Goal: Task Accomplishment & Management: Use online tool/utility

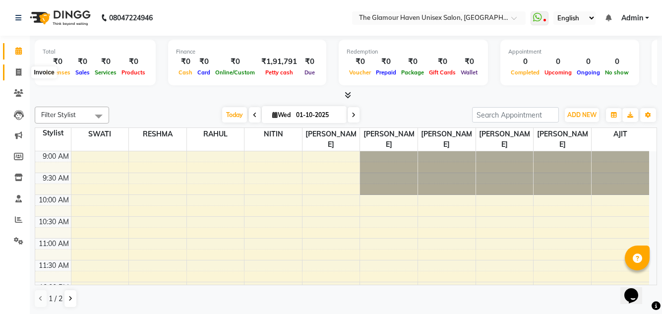
click at [16, 71] on icon at bounding box center [18, 71] width 5 height 7
select select "7124"
select select "service"
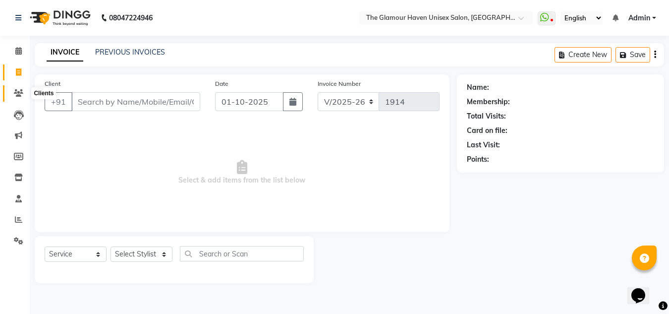
click at [21, 97] on span at bounding box center [18, 93] width 17 height 11
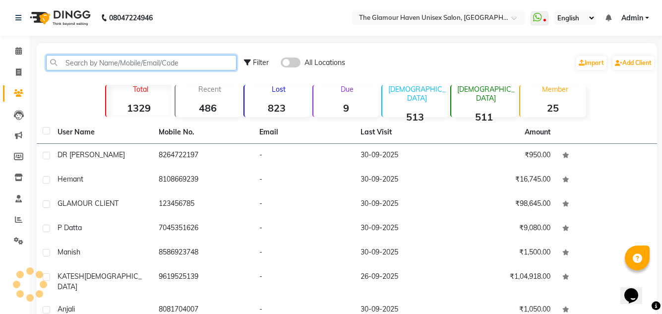
click at [111, 63] on input "text" at bounding box center [141, 62] width 190 height 15
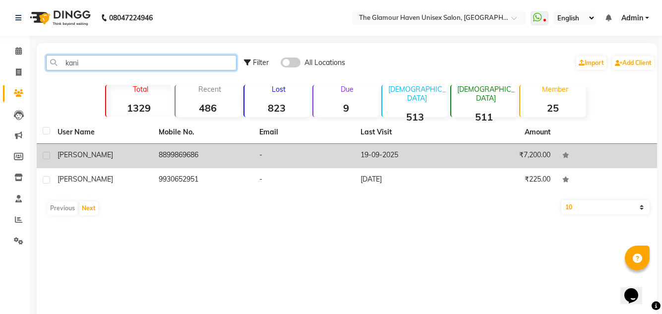
type input "kani"
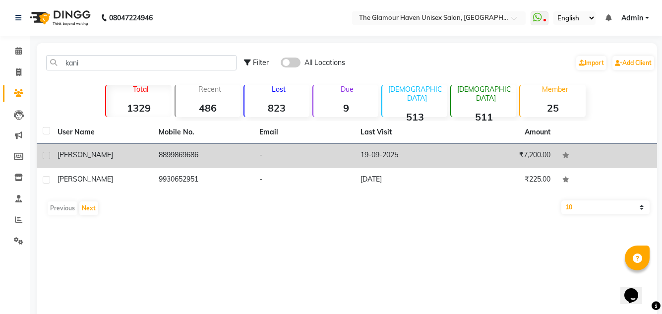
click at [179, 149] on td "8899869686" at bounding box center [203, 156] width 101 height 24
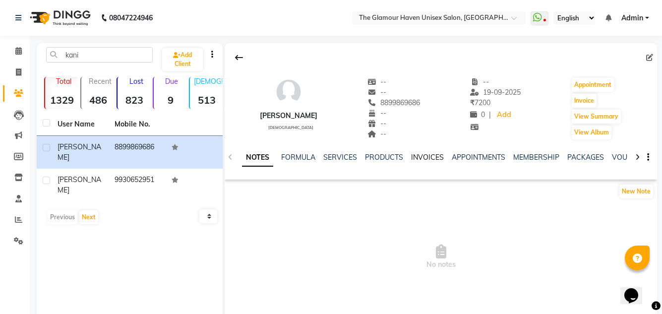
click at [422, 158] on link "INVOICES" at bounding box center [427, 157] width 33 height 9
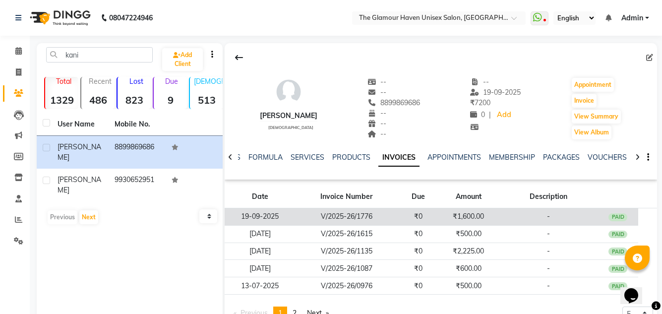
click at [368, 221] on td "V/2025-26/1776" at bounding box center [347, 216] width 103 height 17
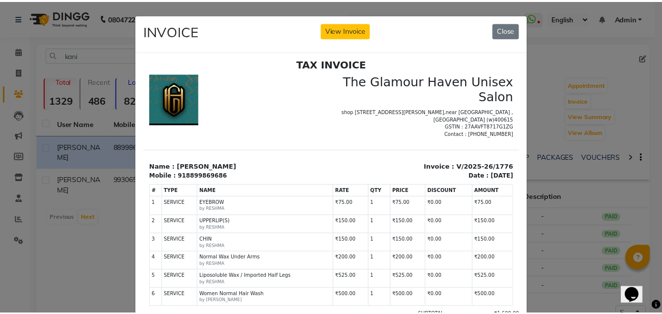
scroll to position [8, 0]
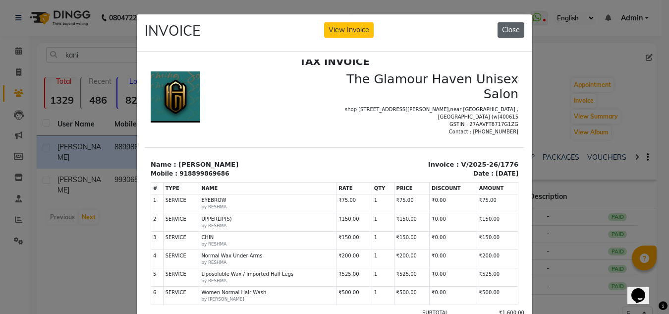
click at [510, 30] on button "Close" at bounding box center [511, 29] width 27 height 15
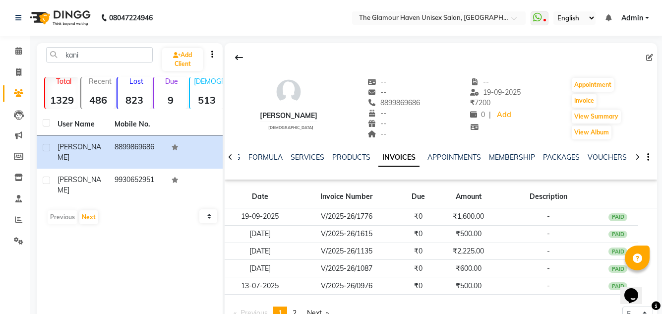
scroll to position [42, 0]
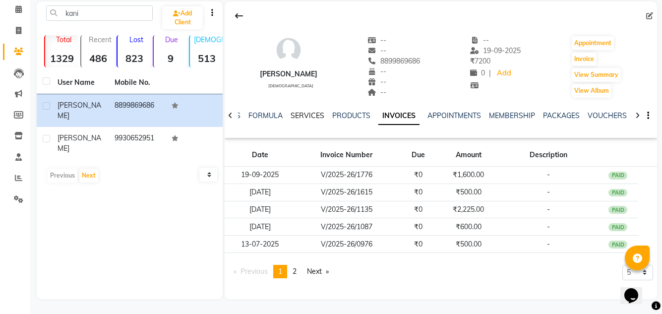
click at [304, 116] on link "SERVICES" at bounding box center [308, 115] width 34 height 9
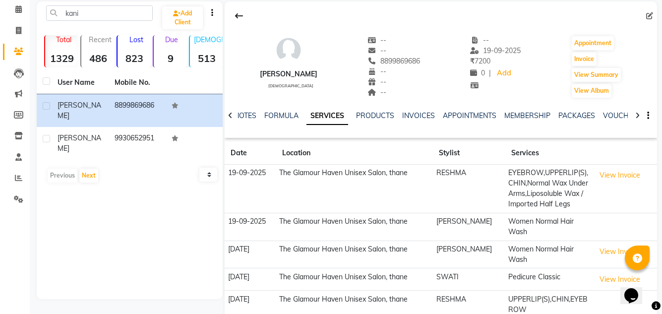
scroll to position [89, 0]
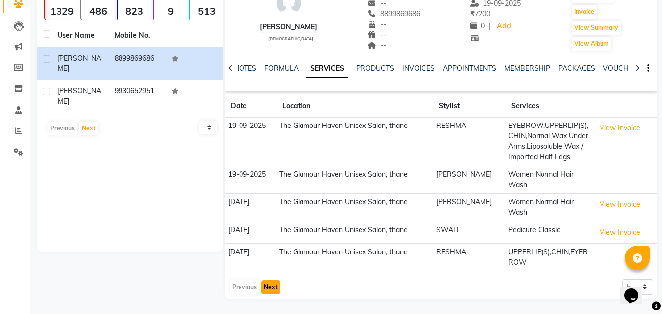
click at [270, 286] on button "Next" at bounding box center [270, 287] width 19 height 14
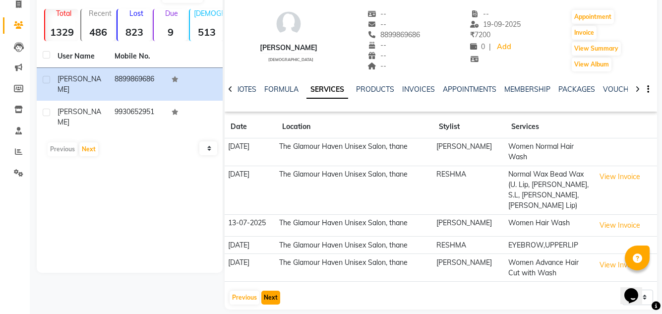
click at [275, 291] on button "Next" at bounding box center [270, 298] width 19 height 14
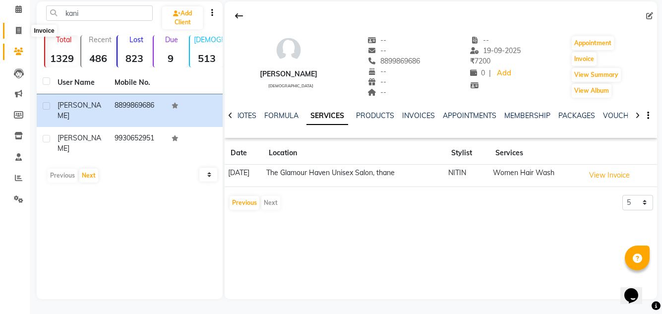
click at [17, 28] on icon at bounding box center [18, 30] width 5 height 7
select select "7124"
select select "service"
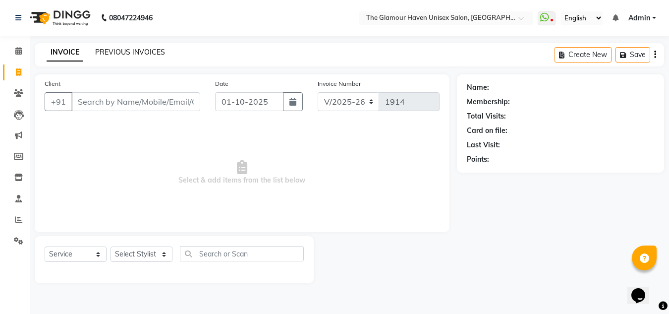
click at [133, 48] on link "PREVIOUS INVOICES" at bounding box center [130, 52] width 70 height 9
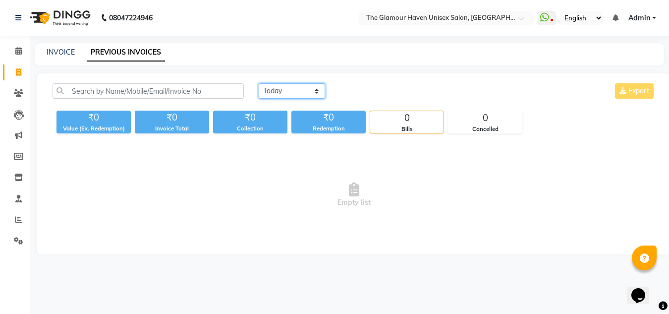
click at [315, 93] on select "[DATE] [DATE] Custom Range" at bounding box center [292, 90] width 66 height 15
select select "range"
click at [259, 83] on select "[DATE] [DATE] Custom Range" at bounding box center [292, 90] width 66 height 15
click at [56, 48] on link "INVOICE" at bounding box center [61, 52] width 28 height 9
select select "service"
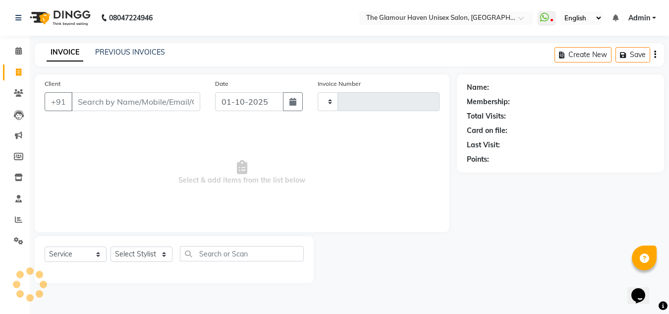
type input "1914"
select select "7124"
click at [142, 57] on div "PREVIOUS INVOICES" at bounding box center [130, 52] width 70 height 10
click at [144, 51] on link "PREVIOUS INVOICES" at bounding box center [130, 52] width 70 height 9
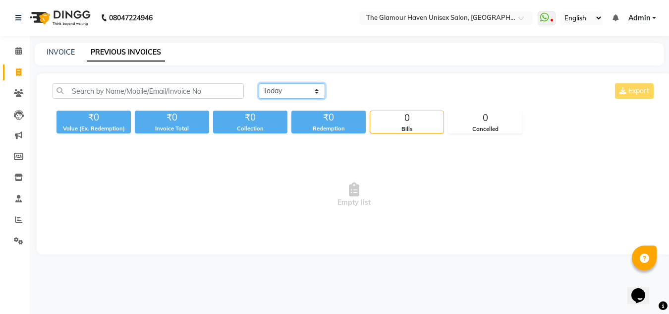
click at [318, 92] on select "[DATE] [DATE] Custom Range" at bounding box center [292, 90] width 66 height 15
click at [17, 220] on icon at bounding box center [18, 219] width 7 height 7
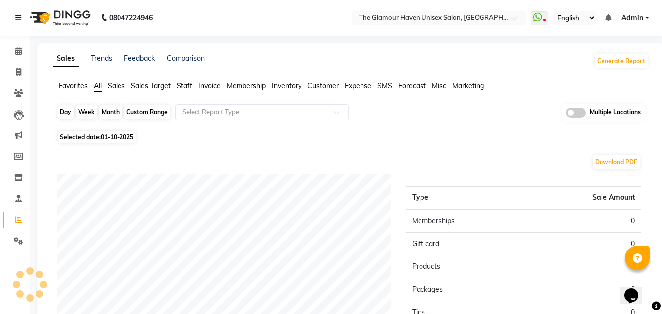
click at [72, 110] on div "Day" at bounding box center [66, 112] width 16 height 14
select select "10"
select select "2025"
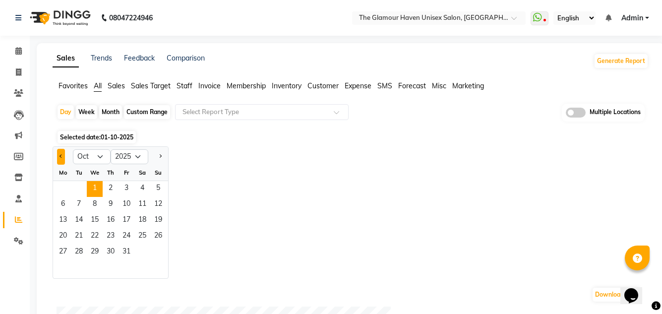
click at [61, 154] on span "Previous month" at bounding box center [60, 155] width 3 height 3
select select "9"
click at [61, 187] on span "1" at bounding box center [63, 189] width 16 height 16
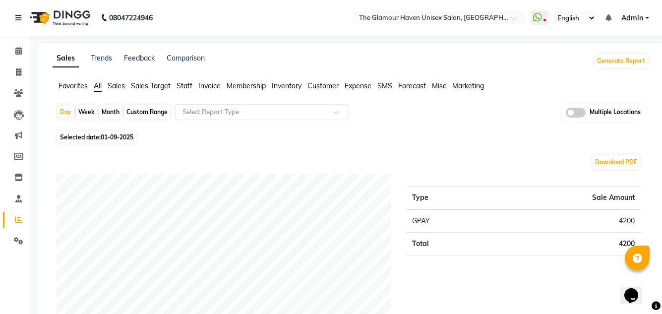
click at [117, 86] on span "Sales" at bounding box center [116, 85] width 17 height 9
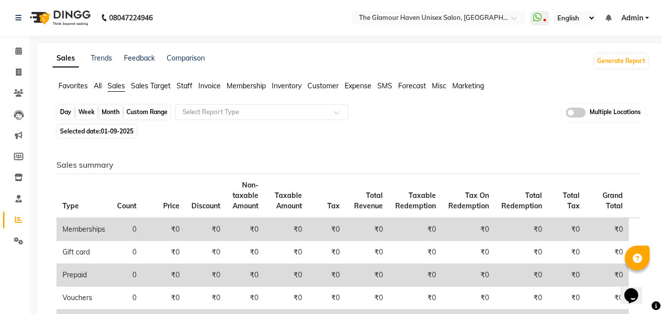
click at [63, 113] on div "Day" at bounding box center [66, 112] width 16 height 14
select select "9"
select select "2025"
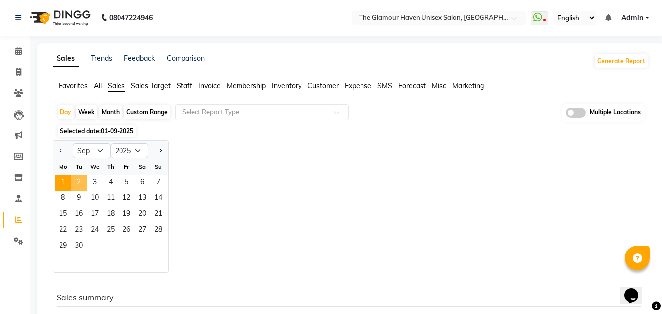
click at [79, 184] on span "2" at bounding box center [79, 183] width 16 height 16
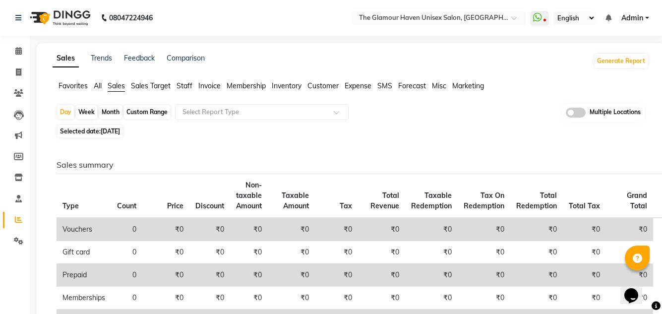
click at [119, 130] on span "[DATE]" at bounding box center [110, 130] width 19 height 7
select select "9"
select select "2025"
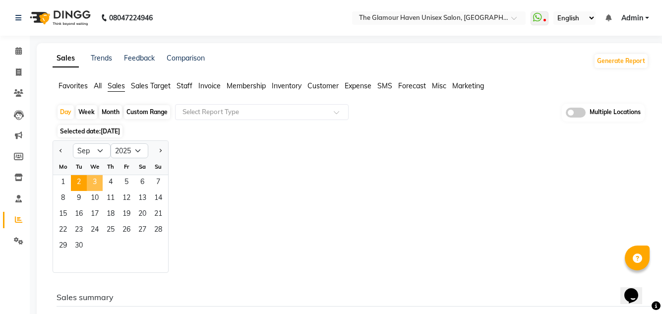
click at [93, 182] on span "3" at bounding box center [95, 183] width 16 height 16
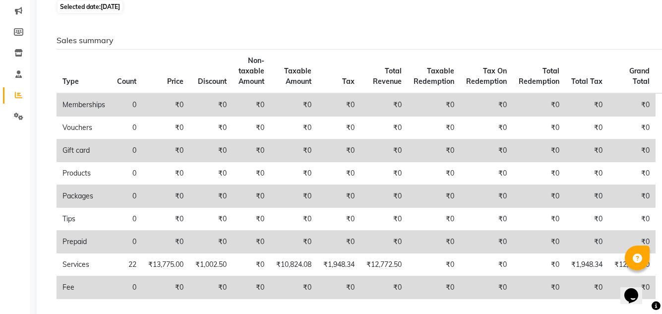
scroll to position [89, 0]
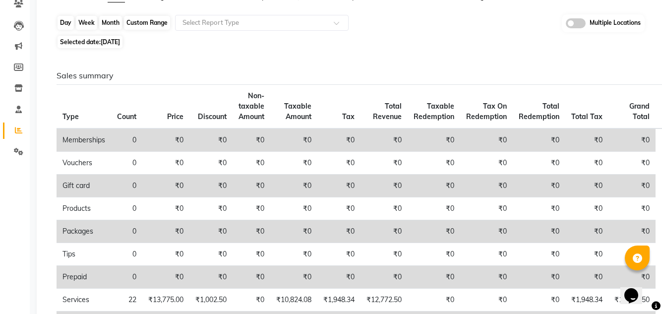
click at [68, 26] on div "Day" at bounding box center [66, 23] width 16 height 14
select select "9"
select select "2025"
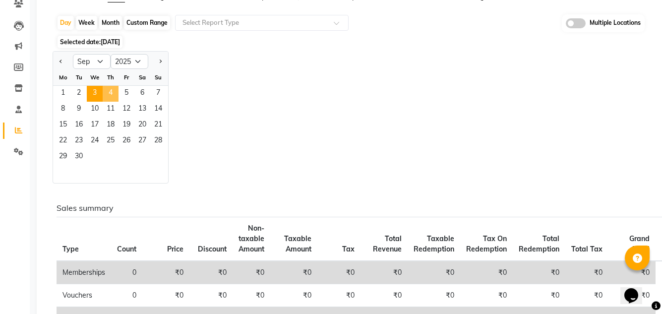
click at [108, 97] on span "4" at bounding box center [111, 94] width 16 height 16
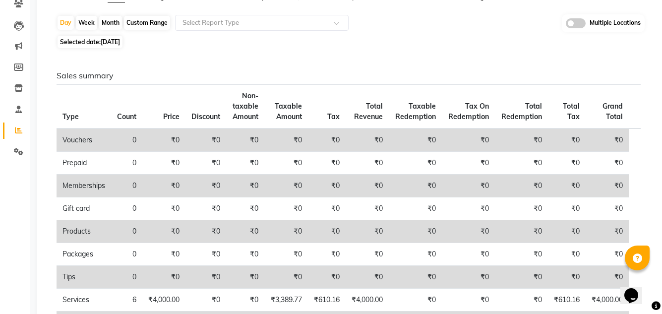
click at [120, 41] on span "[DATE]" at bounding box center [110, 41] width 19 height 7
select select "9"
select select "2025"
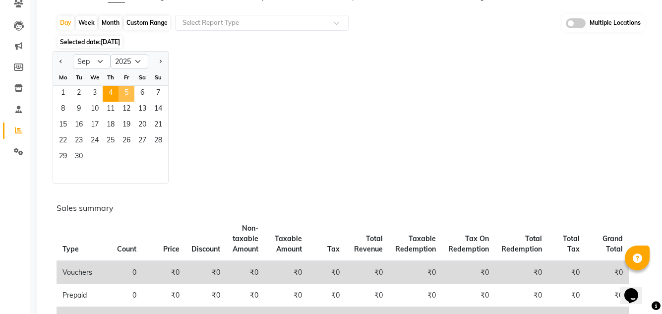
click at [123, 93] on span "5" at bounding box center [127, 94] width 16 height 16
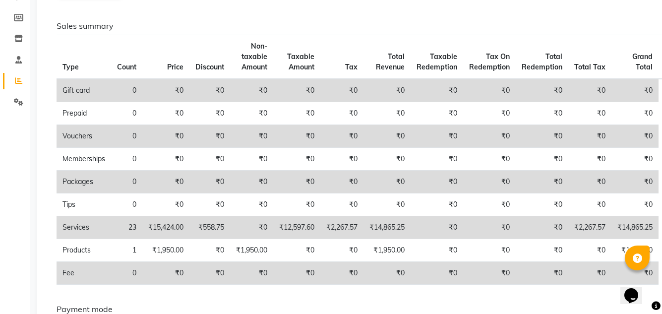
scroll to position [0, 0]
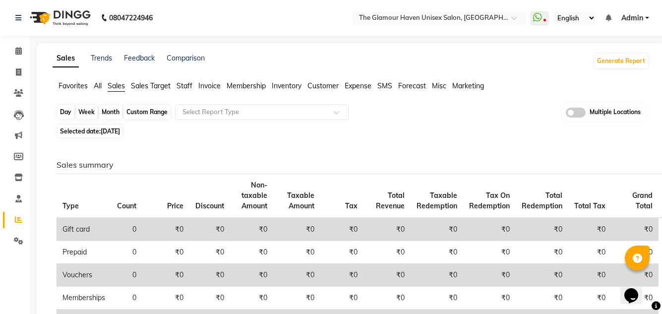
click at [68, 112] on div "Day" at bounding box center [66, 112] width 16 height 14
select select "9"
select select "2025"
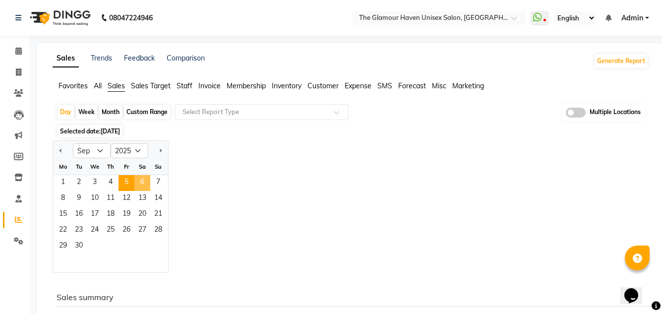
click at [142, 186] on span "6" at bounding box center [142, 183] width 16 height 16
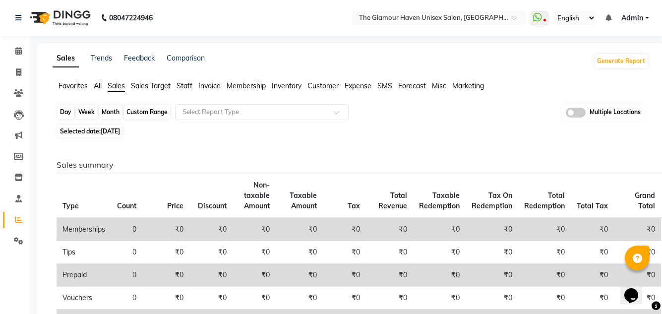
click at [71, 114] on div "Day" at bounding box center [66, 112] width 16 height 14
select select "9"
select select "2025"
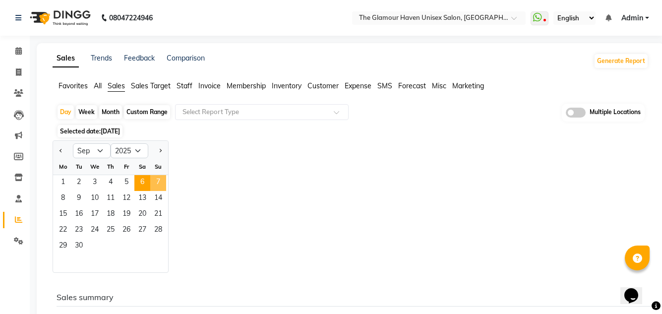
click at [157, 184] on span "7" at bounding box center [158, 183] width 16 height 16
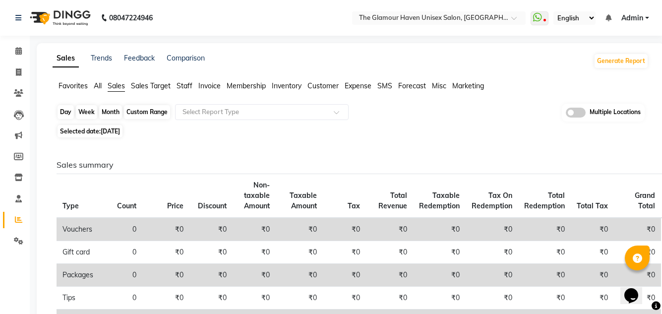
click at [70, 106] on div "Day" at bounding box center [66, 112] width 16 height 14
select select "9"
select select "2025"
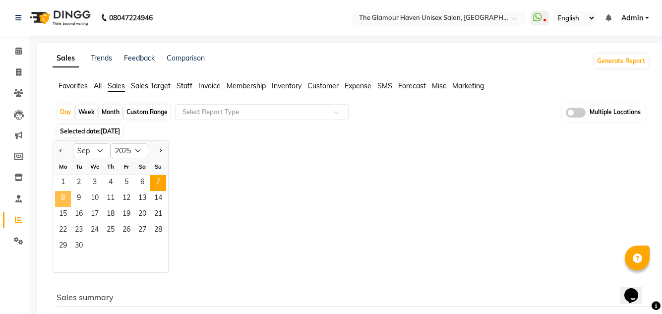
click at [66, 198] on span "8" at bounding box center [63, 199] width 16 height 16
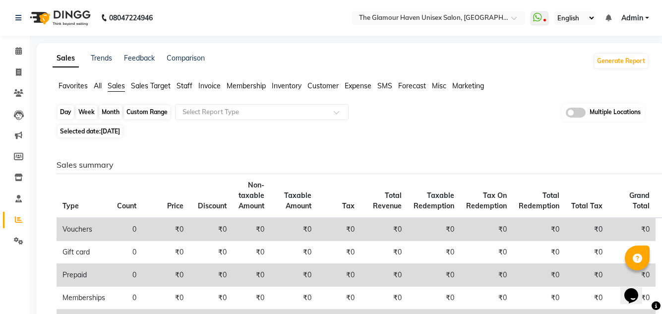
click at [71, 110] on div "Day" at bounding box center [66, 112] width 16 height 14
select select "9"
select select "2025"
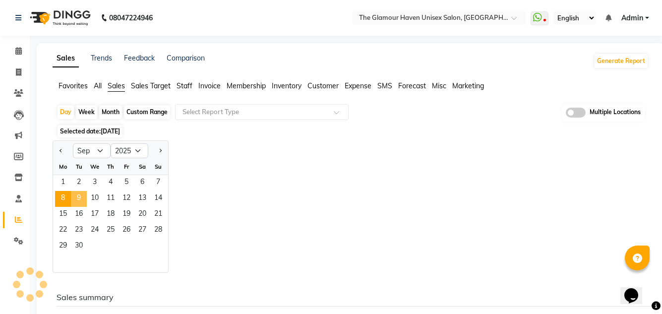
click at [82, 196] on span "9" at bounding box center [79, 199] width 16 height 16
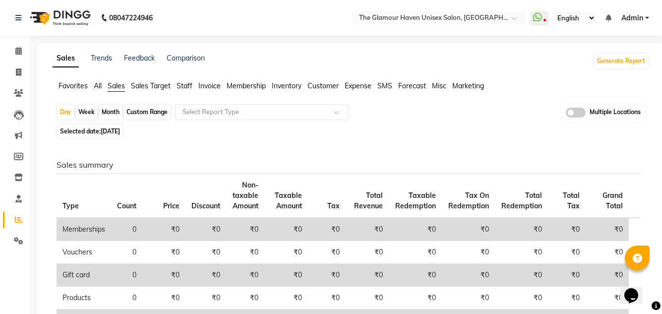
click at [120, 127] on span "[DATE]" at bounding box center [110, 130] width 19 height 7
select select "9"
select select "2025"
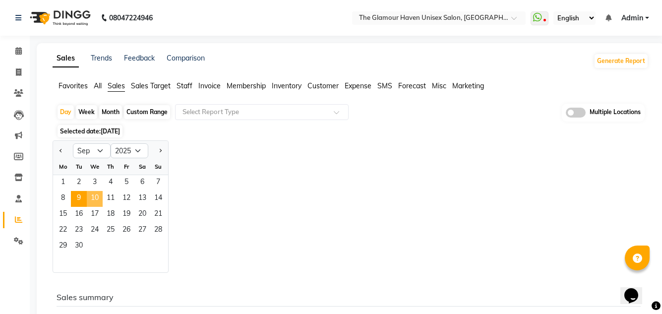
click at [95, 198] on span "10" at bounding box center [95, 199] width 16 height 16
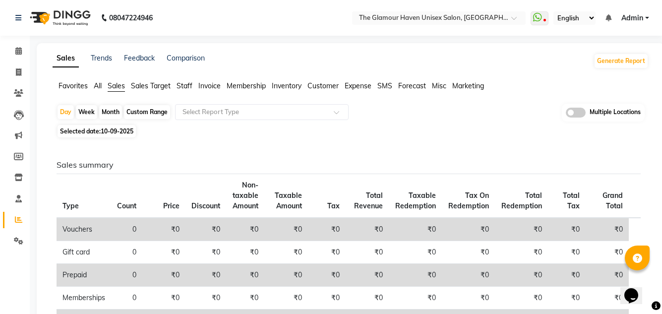
click at [116, 128] on span "10-09-2025" at bounding box center [117, 130] width 33 height 7
select select "9"
select select "2025"
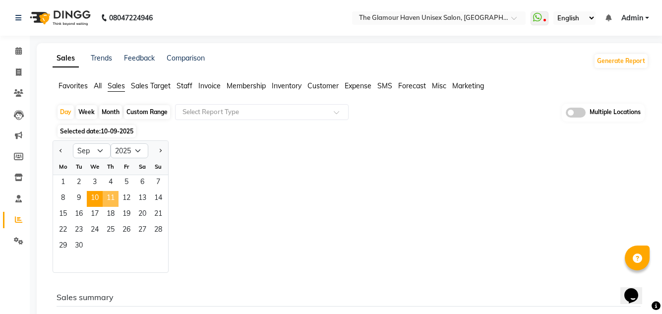
click at [116, 194] on span "11" at bounding box center [111, 199] width 16 height 16
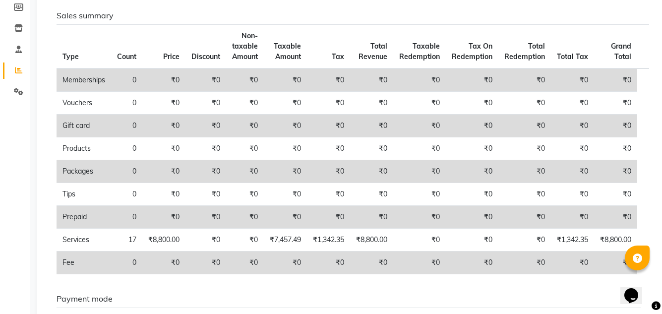
scroll to position [40, 0]
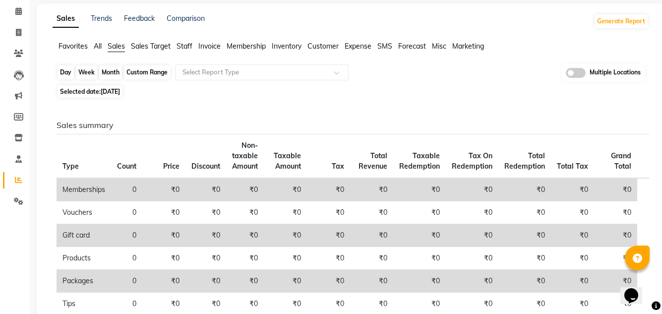
click at [67, 74] on div "Day" at bounding box center [66, 72] width 16 height 14
select select "9"
select select "2025"
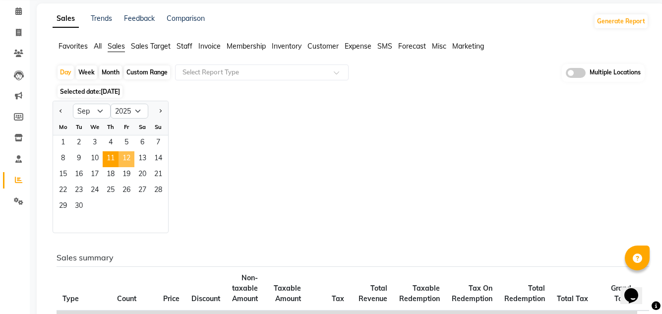
click at [125, 160] on span "12" at bounding box center [127, 159] width 16 height 16
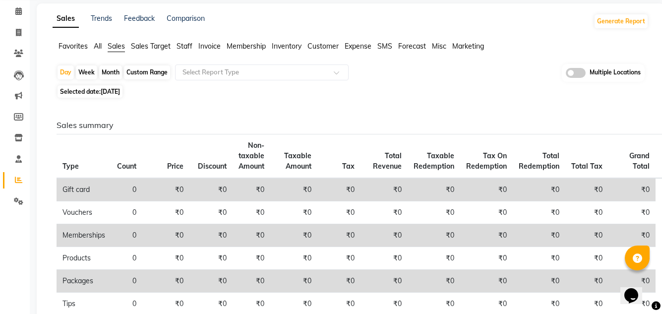
click at [120, 93] on span "[DATE]" at bounding box center [110, 91] width 19 height 7
select select "9"
select select "2025"
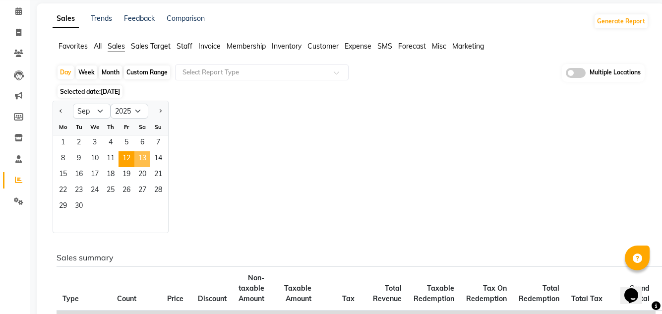
click at [142, 156] on span "13" at bounding box center [142, 159] width 16 height 16
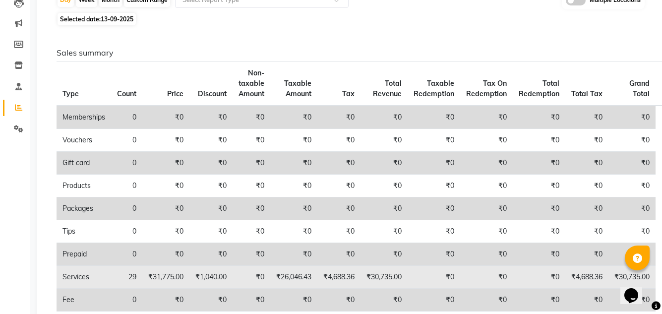
scroll to position [89, 0]
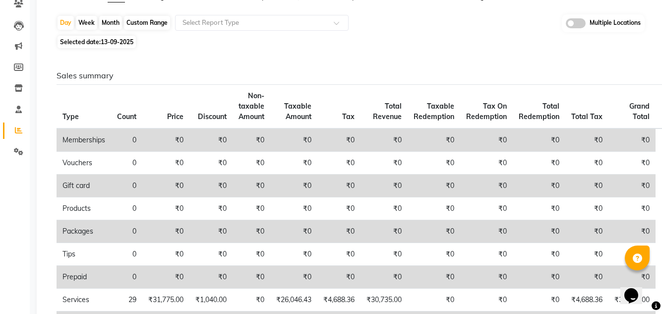
click at [114, 44] on span "13-09-2025" at bounding box center [117, 41] width 33 height 7
select select "9"
select select "2025"
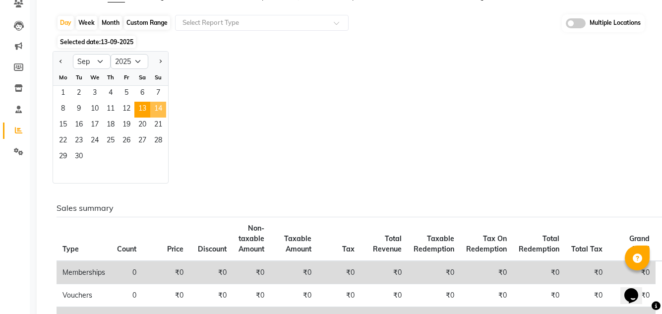
click at [160, 110] on span "14" at bounding box center [158, 110] width 16 height 16
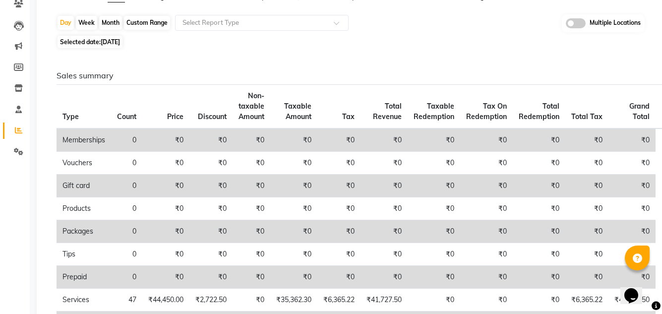
click at [104, 42] on span "[DATE]" at bounding box center [110, 41] width 19 height 7
select select "9"
select select "2025"
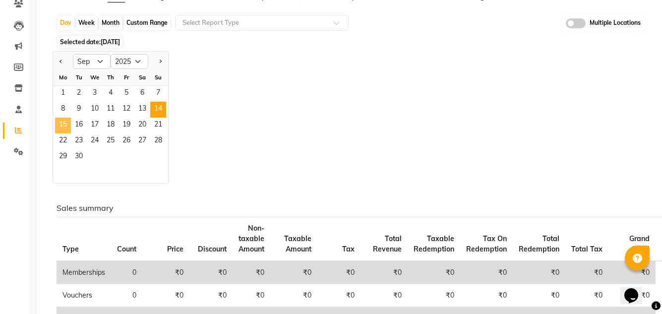
click at [61, 124] on span "15" at bounding box center [63, 126] width 16 height 16
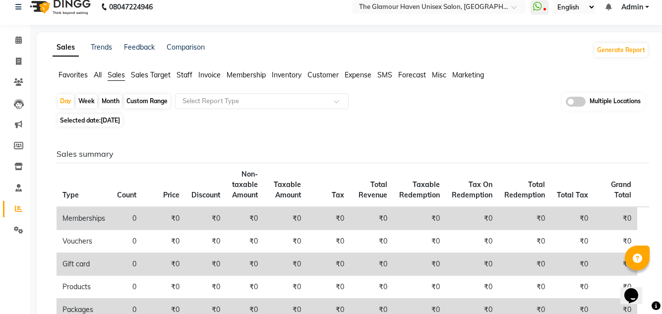
scroll to position [0, 0]
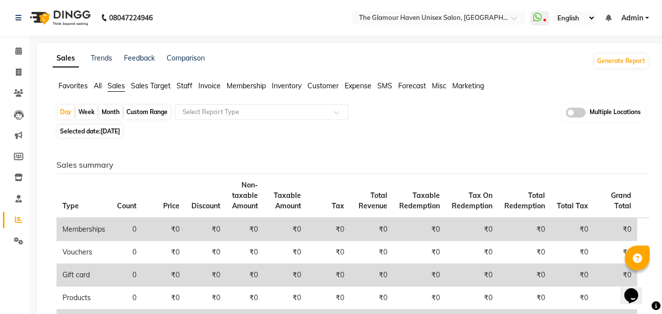
click at [116, 128] on span "[DATE]" at bounding box center [110, 130] width 19 height 7
select select "9"
select select "2025"
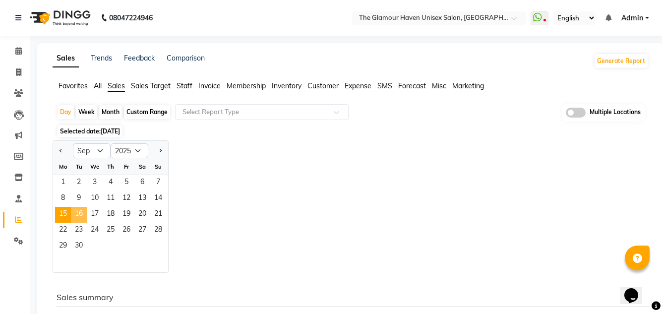
click at [80, 214] on span "16" at bounding box center [79, 215] width 16 height 16
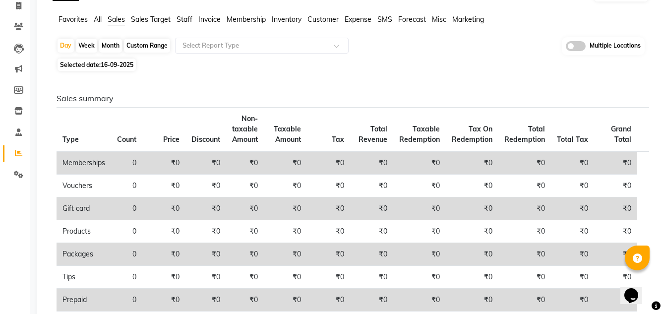
scroll to position [17, 0]
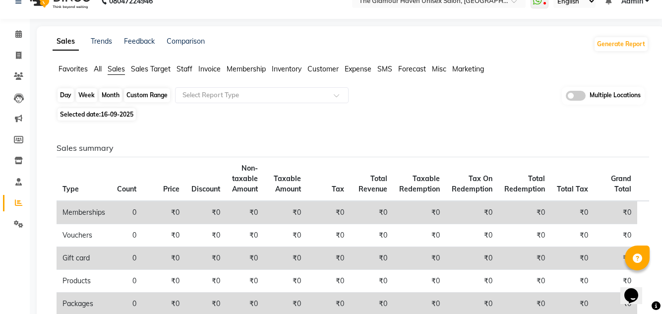
click at [68, 91] on div "Day" at bounding box center [66, 95] width 16 height 14
select select "9"
select select "2025"
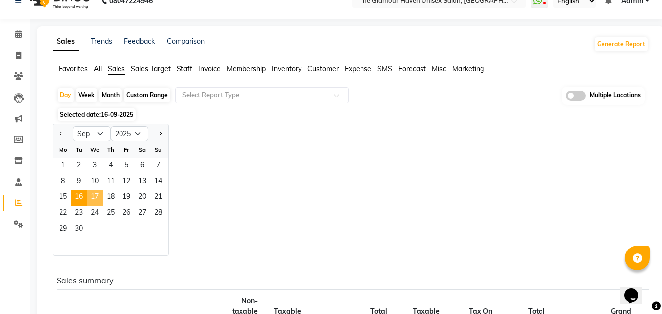
click at [96, 198] on span "17" at bounding box center [95, 198] width 16 height 16
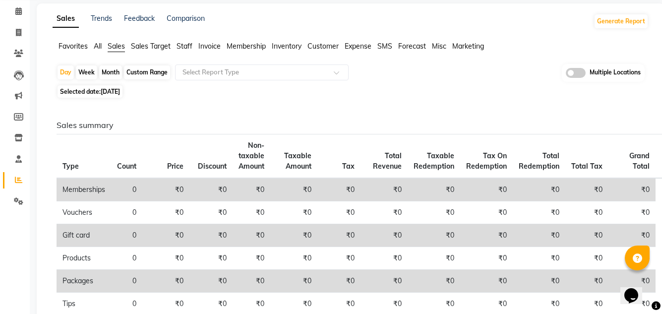
scroll to position [0, 0]
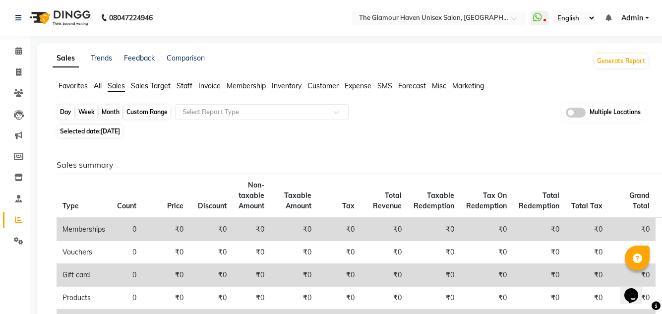
click at [67, 116] on div "Day" at bounding box center [66, 112] width 16 height 14
select select "9"
select select "2025"
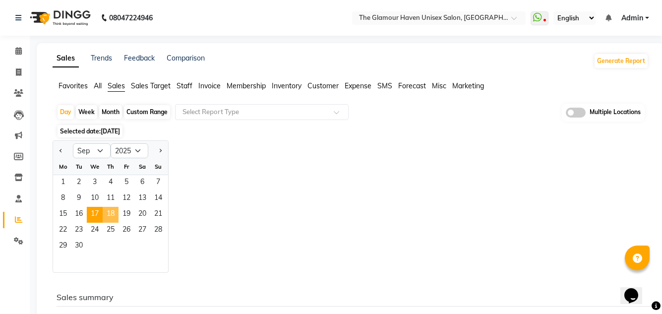
click at [111, 214] on span "18" at bounding box center [111, 215] width 16 height 16
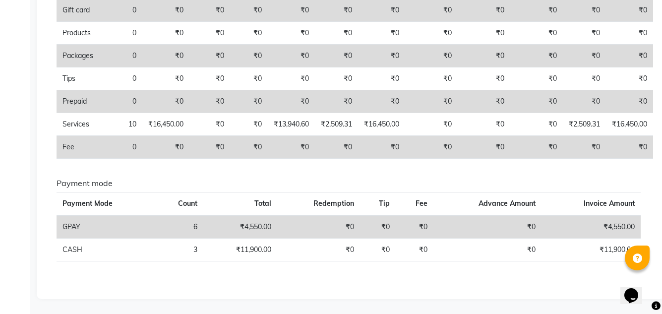
scroll to position [66, 0]
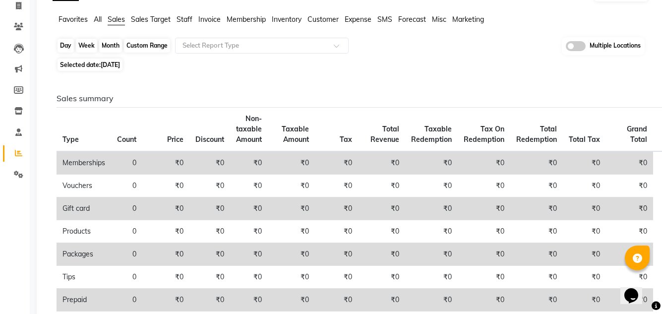
click at [66, 46] on div "Day" at bounding box center [66, 46] width 16 height 14
select select "9"
select select "2025"
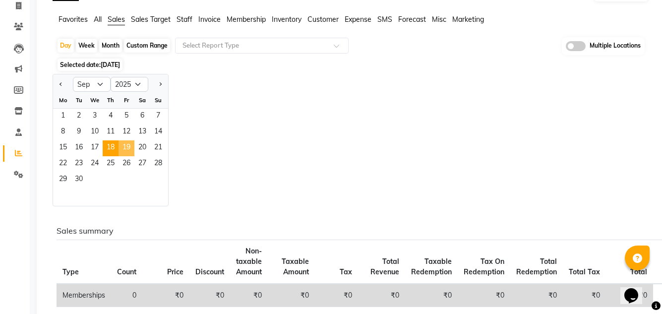
click at [127, 148] on span "19" at bounding box center [127, 148] width 16 height 16
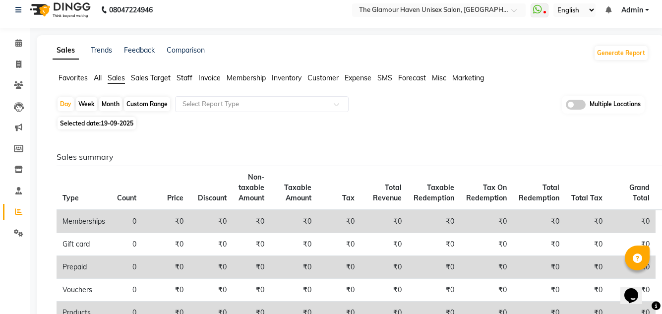
scroll to position [0, 0]
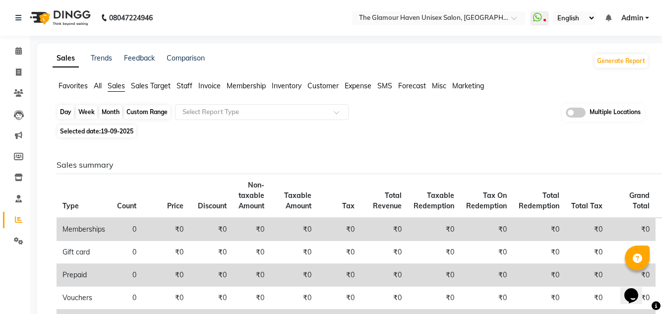
click at [65, 111] on div "Day" at bounding box center [66, 112] width 16 height 14
select select "9"
select select "2025"
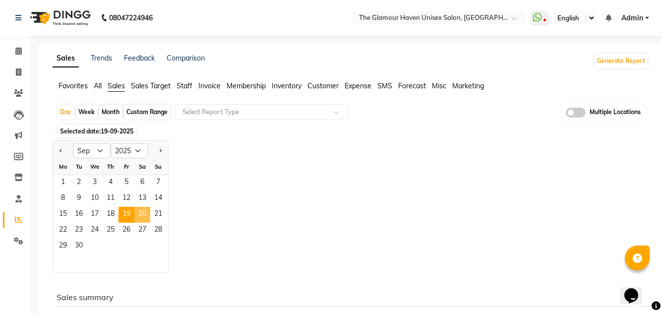
click at [141, 215] on span "20" at bounding box center [142, 215] width 16 height 16
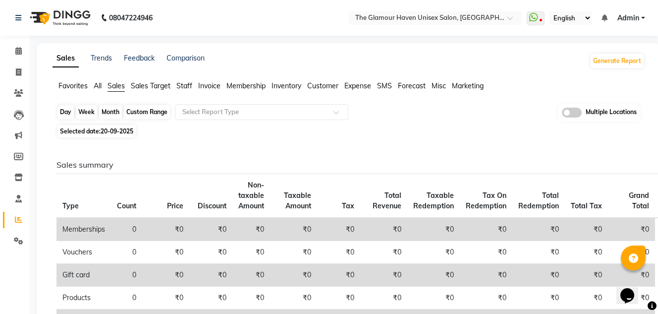
click at [68, 114] on div "Day" at bounding box center [66, 112] width 16 height 14
select select "9"
select select "2025"
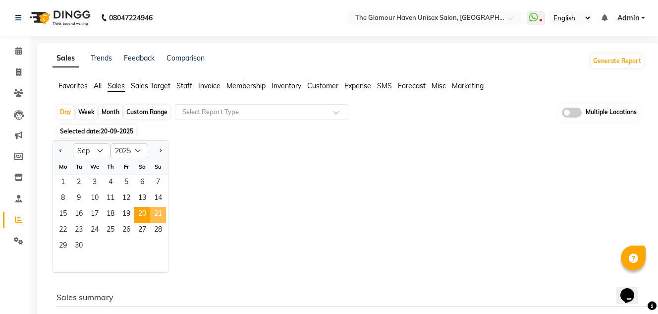
click at [161, 213] on span "21" at bounding box center [158, 215] width 16 height 16
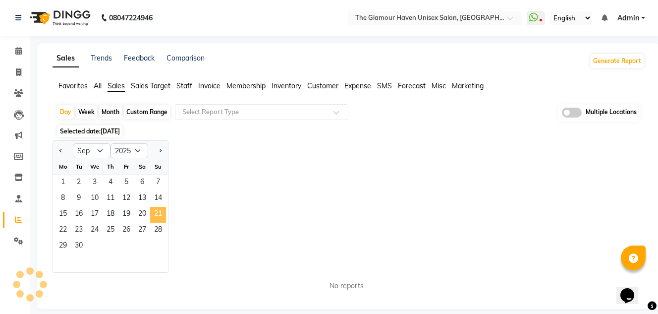
click at [161, 213] on span "21" at bounding box center [158, 215] width 16 height 16
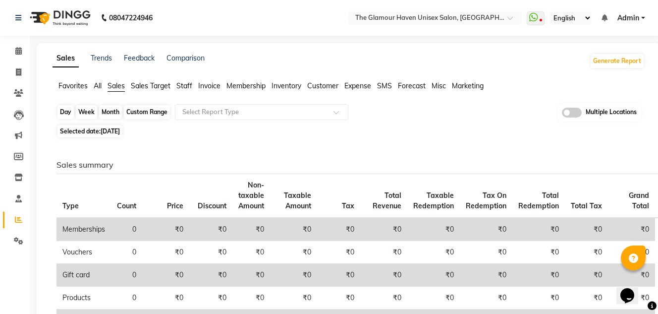
click at [66, 115] on div "Day" at bounding box center [66, 112] width 16 height 14
select select "9"
select select "2025"
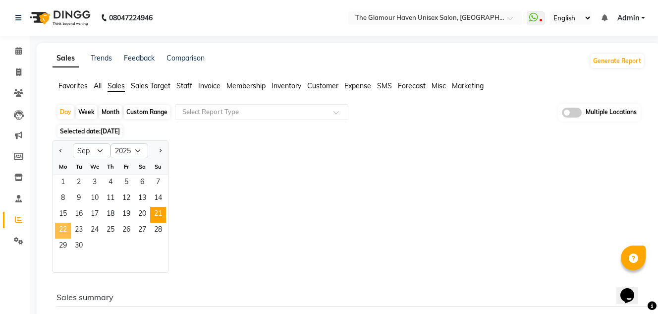
click at [66, 231] on span "22" at bounding box center [63, 231] width 16 height 16
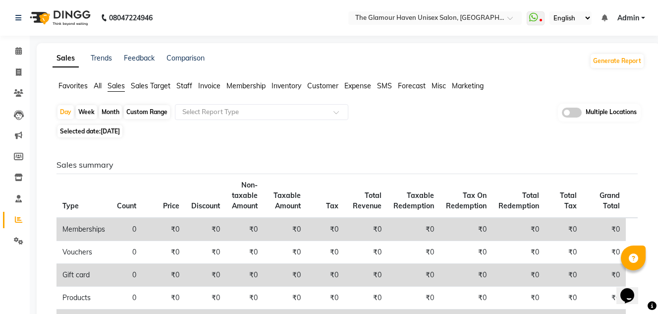
click at [110, 131] on span "[DATE]" at bounding box center [110, 130] width 19 height 7
select select "9"
select select "2025"
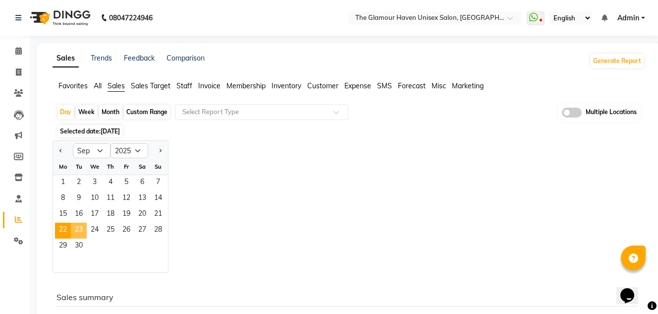
click at [78, 232] on span "23" at bounding box center [79, 231] width 16 height 16
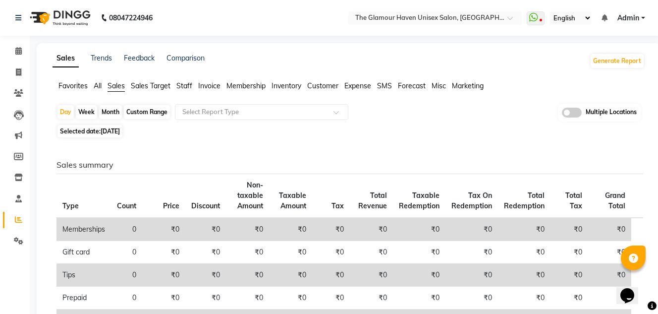
click at [120, 131] on span "[DATE]" at bounding box center [110, 130] width 19 height 7
select select "9"
select select "2025"
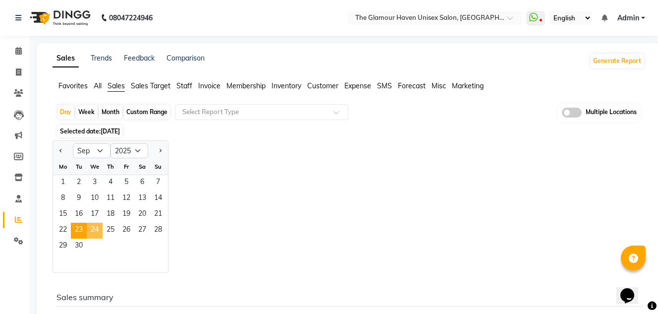
click at [93, 227] on span "24" at bounding box center [95, 231] width 16 height 16
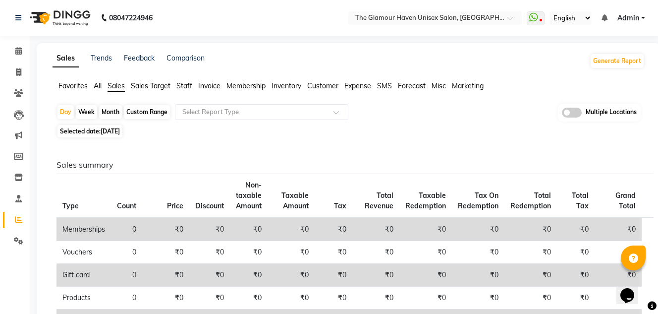
click at [109, 128] on span "[DATE]" at bounding box center [110, 130] width 19 height 7
select select "9"
select select "2025"
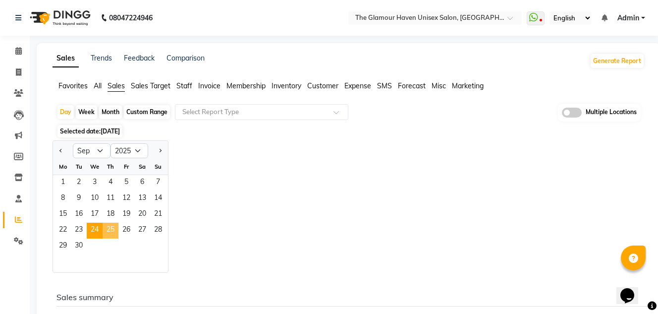
click at [113, 229] on span "25" at bounding box center [111, 231] width 16 height 16
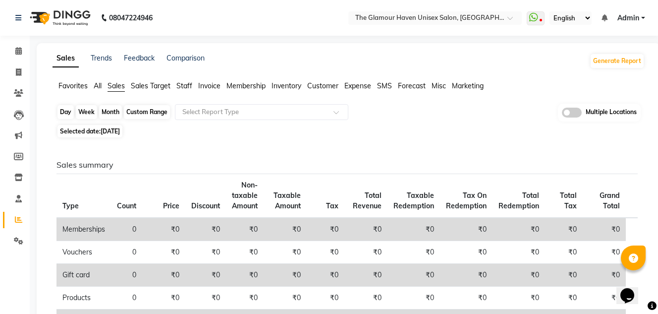
click at [62, 113] on div "Day" at bounding box center [66, 112] width 16 height 14
select select "9"
select select "2025"
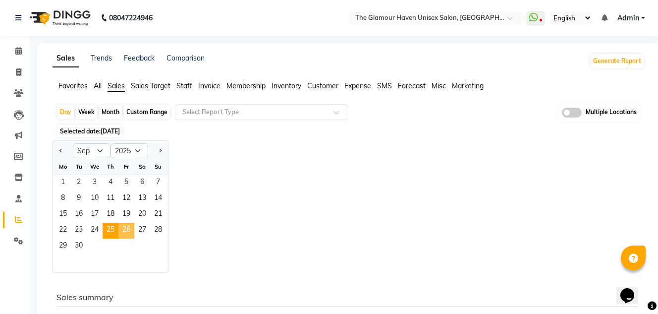
click at [128, 231] on span "26" at bounding box center [127, 231] width 16 height 16
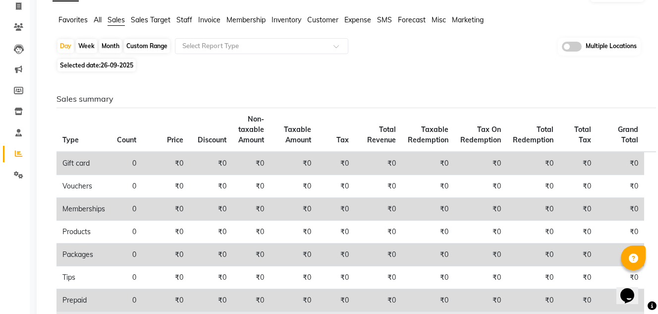
scroll to position [17, 0]
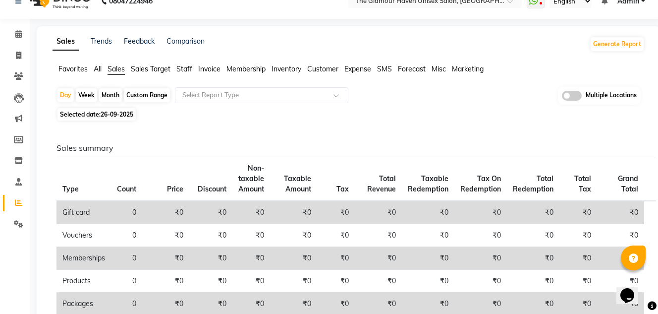
click at [117, 117] on span "26-09-2025" at bounding box center [117, 114] width 33 height 7
select select "9"
select select "2025"
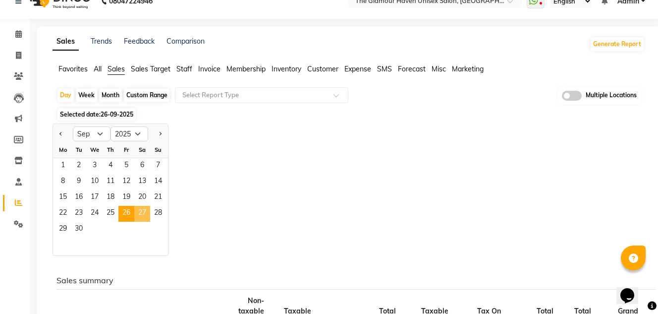
click at [144, 216] on span "27" at bounding box center [142, 214] width 16 height 16
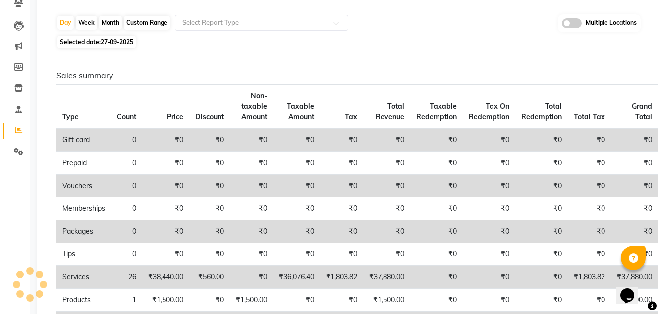
scroll to position [0, 0]
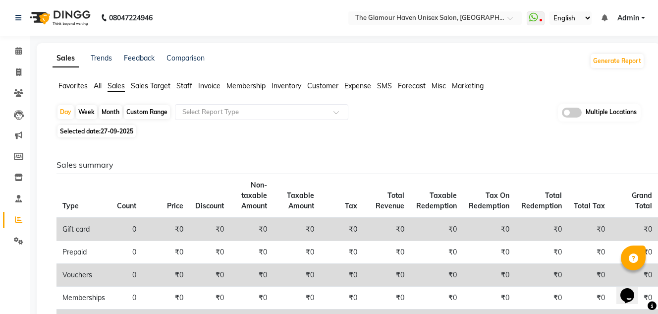
click at [119, 129] on span "27-09-2025" at bounding box center [117, 130] width 33 height 7
select select "9"
select select "2025"
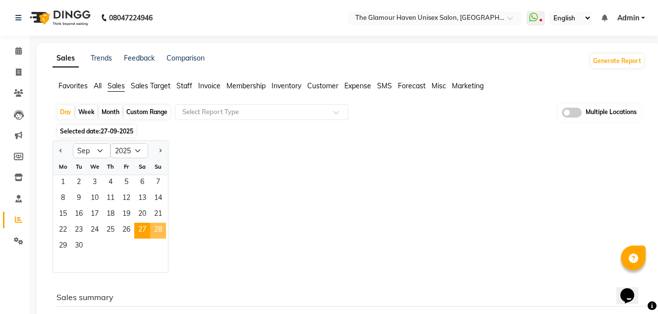
click at [160, 232] on span "28" at bounding box center [158, 231] width 16 height 16
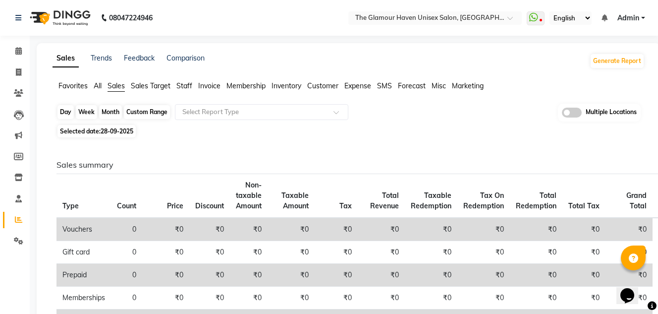
click at [69, 112] on div "Day" at bounding box center [66, 112] width 16 height 14
select select "9"
select select "2025"
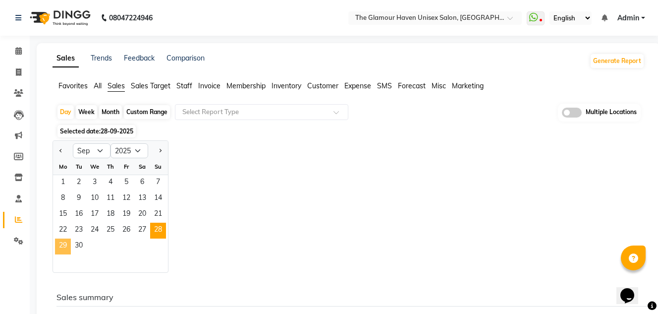
click at [61, 248] on span "29" at bounding box center [63, 246] width 16 height 16
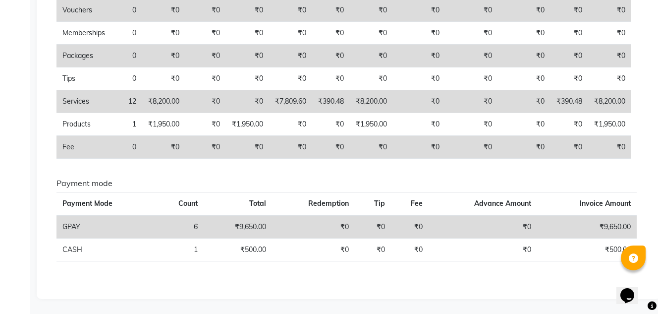
scroll to position [66, 0]
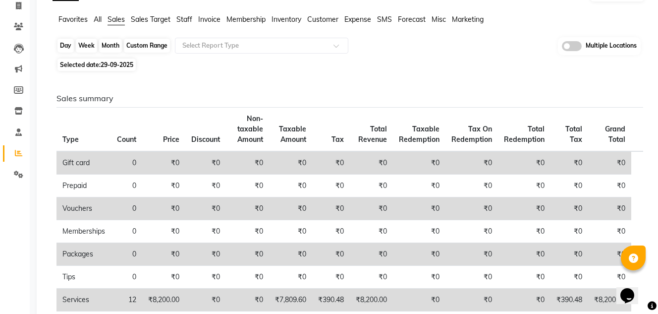
click at [65, 49] on div "Day" at bounding box center [66, 46] width 16 height 14
select select "9"
select select "2025"
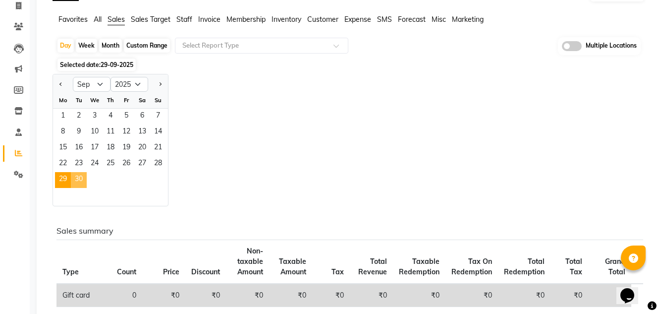
click at [76, 180] on span "30" at bounding box center [79, 180] width 16 height 16
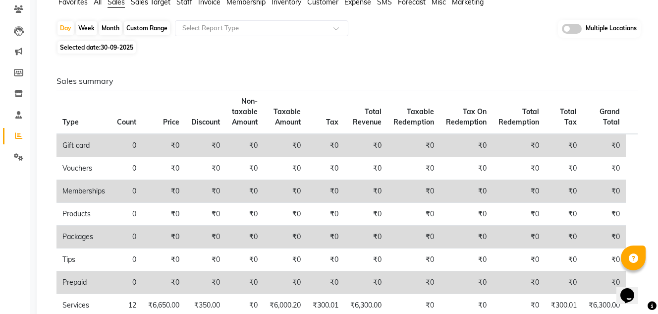
scroll to position [0, 0]
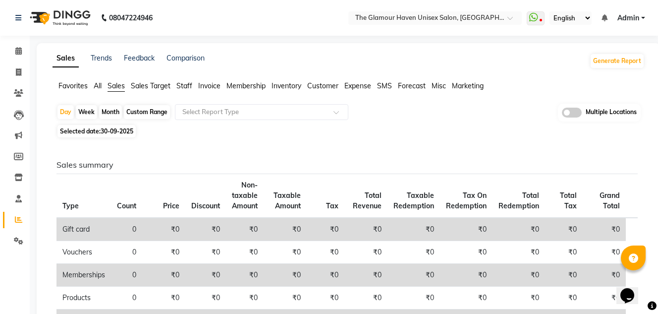
click at [111, 133] on span "30-09-2025" at bounding box center [117, 130] width 33 height 7
select select "9"
select select "2025"
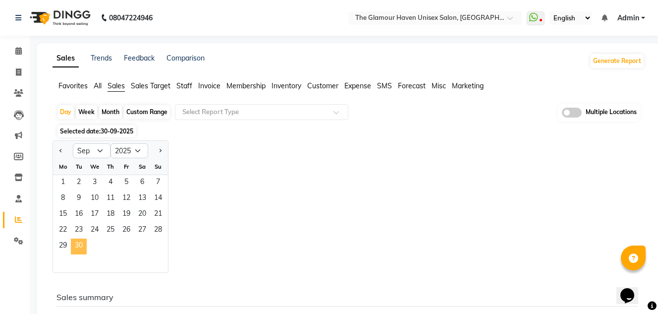
click at [80, 249] on span "30" at bounding box center [79, 246] width 16 height 16
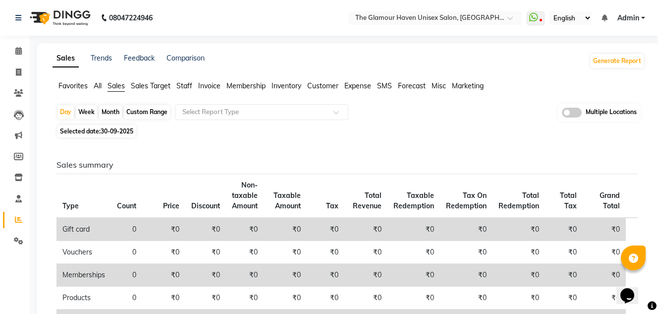
click at [110, 115] on div "Month" at bounding box center [110, 112] width 23 height 14
select select "9"
select select "2025"
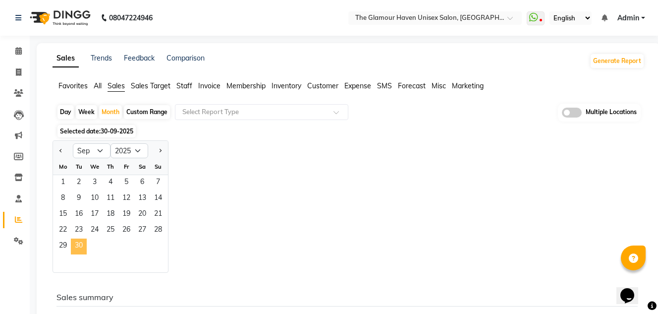
click at [82, 246] on span "30" at bounding box center [79, 246] width 16 height 16
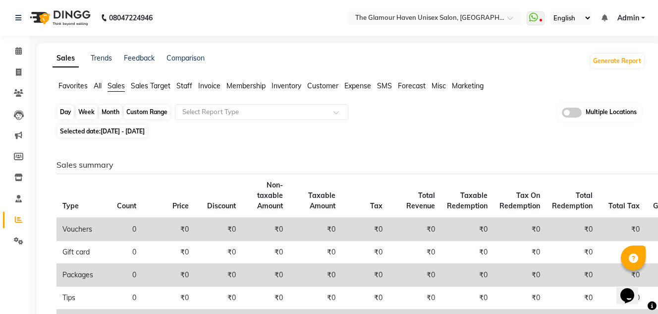
click at [110, 112] on div "Month" at bounding box center [110, 112] width 23 height 14
select select "9"
select select "2025"
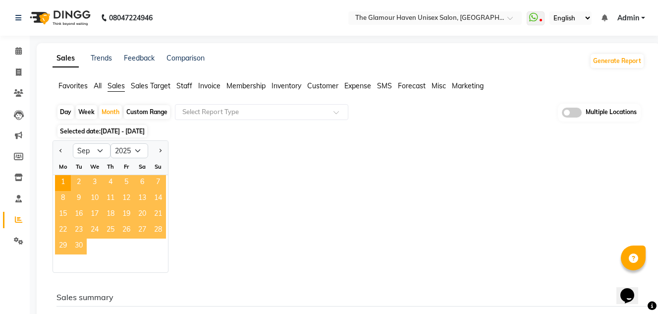
click at [81, 248] on span "30" at bounding box center [79, 246] width 16 height 16
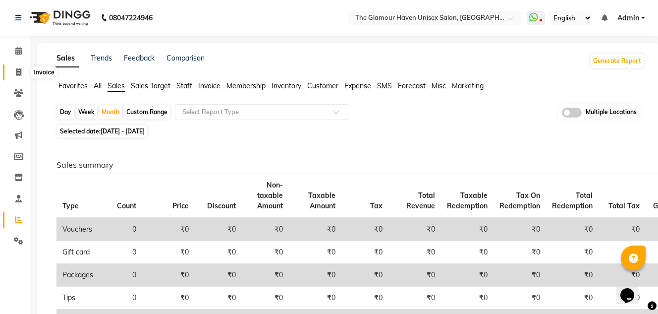
click at [18, 70] on icon at bounding box center [18, 71] width 5 height 7
select select "7124"
select select "service"
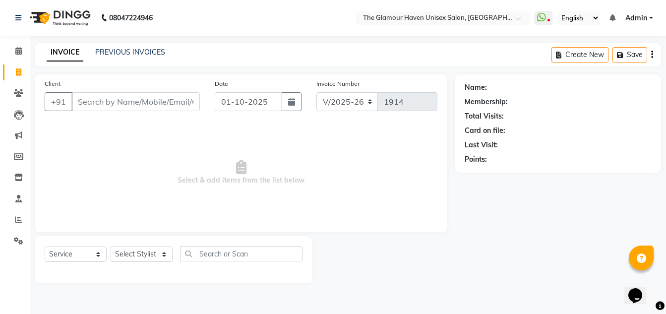
click at [257, 187] on span "Select & add items from the list below" at bounding box center [241, 172] width 393 height 99
click at [166, 256] on select "Select Stylist AJIT Bharat sen [PERSON_NAME] [PERSON_NAME] NITIN RAHUL [PERSON_…" at bounding box center [142, 253] width 62 height 15
select select "59902"
click at [111, 246] on select "Select Stylist AJIT Bharat sen [PERSON_NAME] [PERSON_NAME] NITIN RAHUL [PERSON_…" at bounding box center [142, 253] width 62 height 15
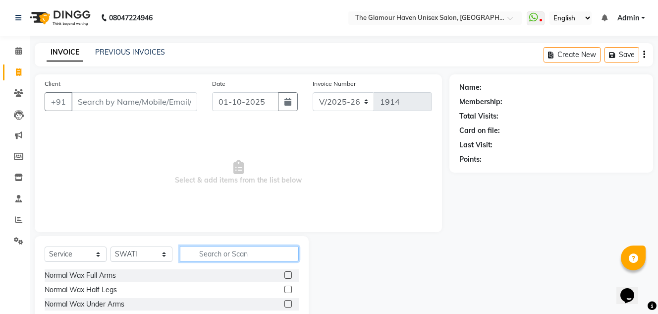
click at [207, 254] on input "text" at bounding box center [239, 253] width 119 height 15
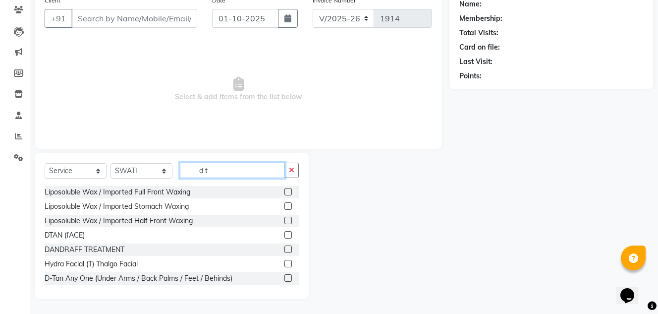
type input "d t"
click at [285, 236] on label at bounding box center [288, 234] width 7 height 7
click at [285, 236] on input "checkbox" at bounding box center [288, 235] width 6 height 6
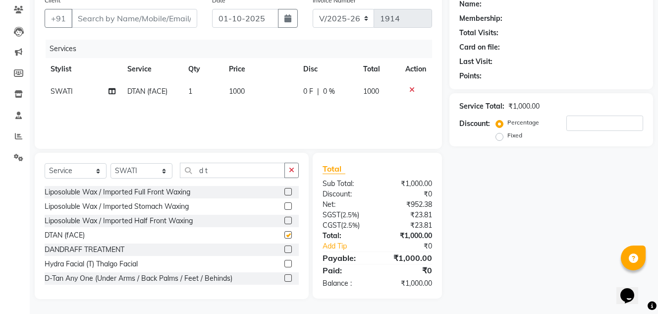
checkbox input "false"
click at [217, 173] on input "d t" at bounding box center [232, 170] width 105 height 15
type input "d"
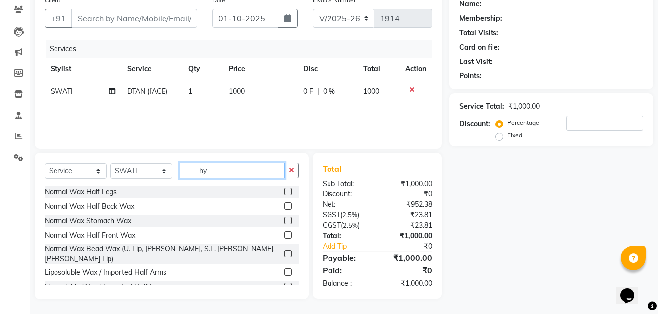
scroll to position [83, 0]
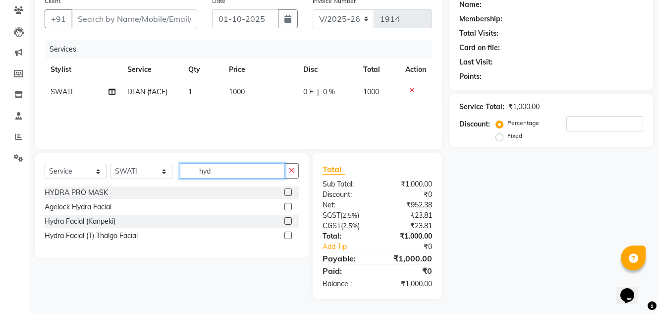
type input "hyd"
click at [289, 235] on label at bounding box center [288, 235] width 7 height 7
click at [289, 235] on input "checkbox" at bounding box center [288, 236] width 6 height 6
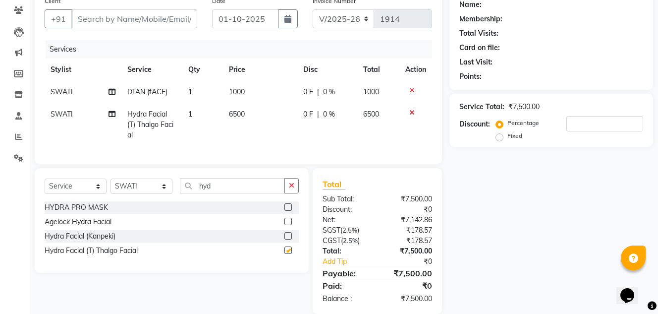
checkbox input "false"
click at [248, 113] on td "6500" at bounding box center [260, 124] width 74 height 43
select select "59902"
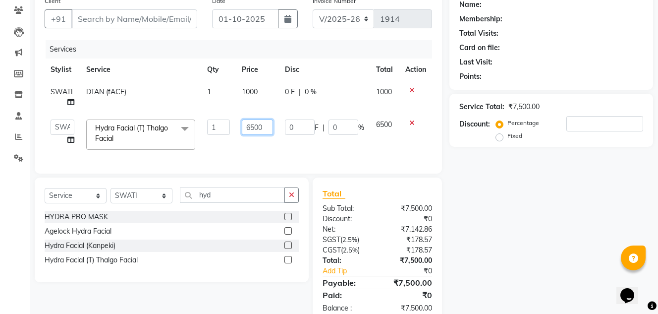
click at [262, 129] on input "6500" at bounding box center [257, 126] width 31 height 15
type input "6"
type input "3000"
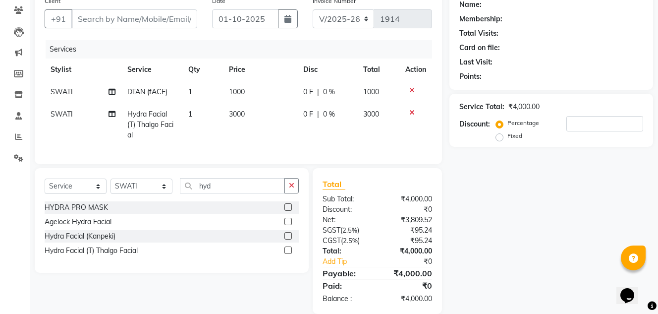
scroll to position [0, 0]
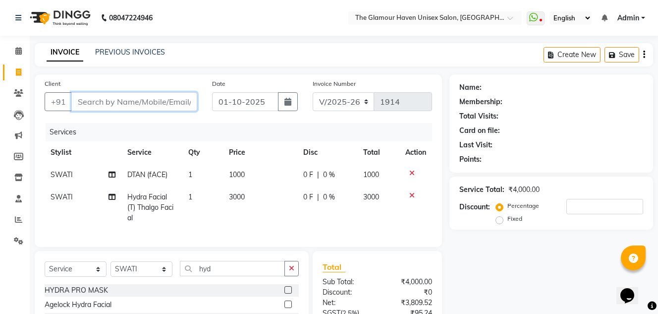
click at [92, 101] on input "Client" at bounding box center [134, 101] width 126 height 19
type input "9"
type input "0"
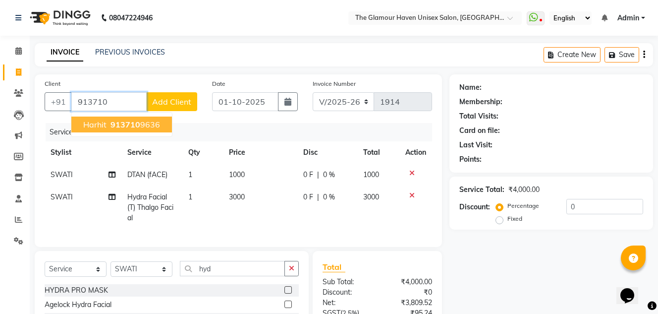
click at [151, 127] on ngb-highlight "913710 9636" at bounding box center [135, 124] width 52 height 10
type input "9137109636"
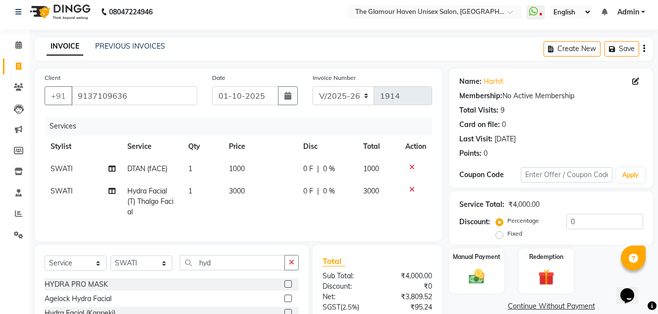
scroll to position [105, 0]
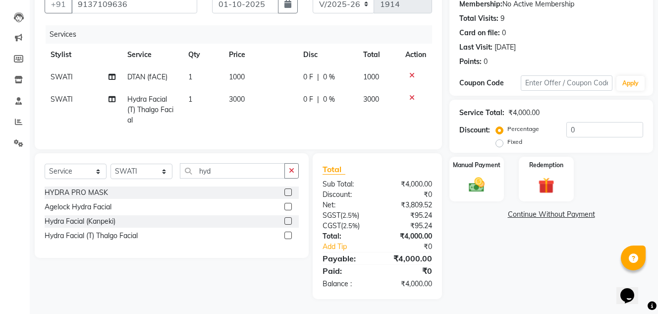
click at [289, 220] on label at bounding box center [288, 220] width 7 height 7
click at [289, 220] on input "checkbox" at bounding box center [288, 221] width 6 height 6
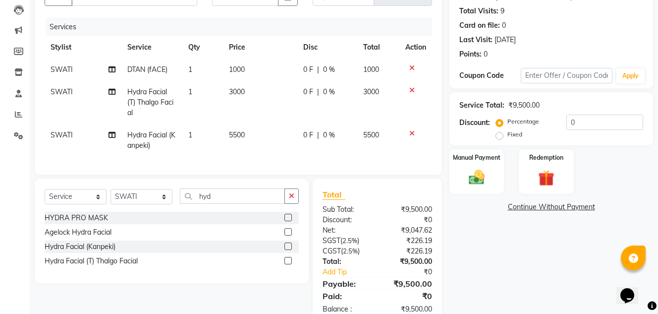
click at [411, 134] on icon at bounding box center [412, 133] width 5 height 7
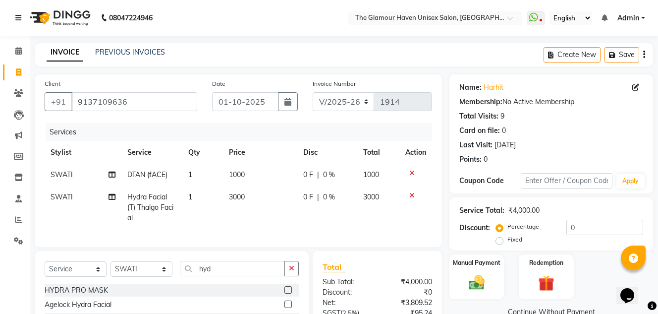
scroll to position [50, 0]
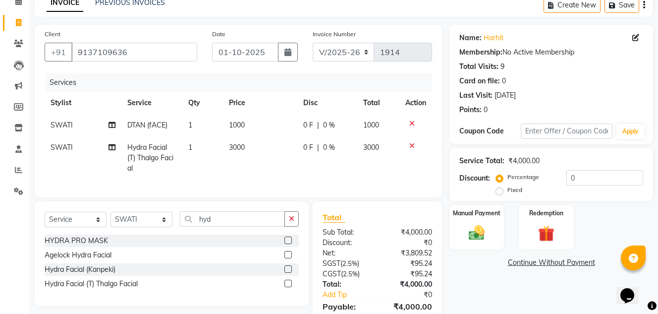
click at [412, 145] on icon at bounding box center [412, 145] width 5 height 7
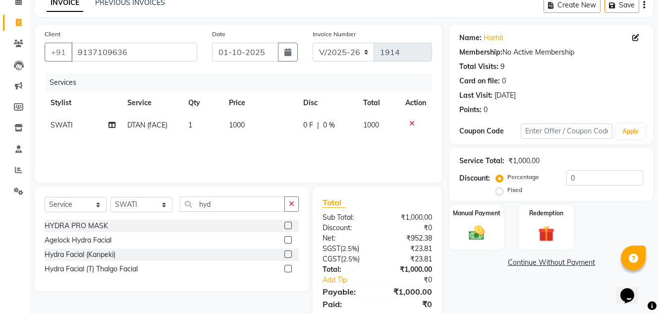
scroll to position [83, 0]
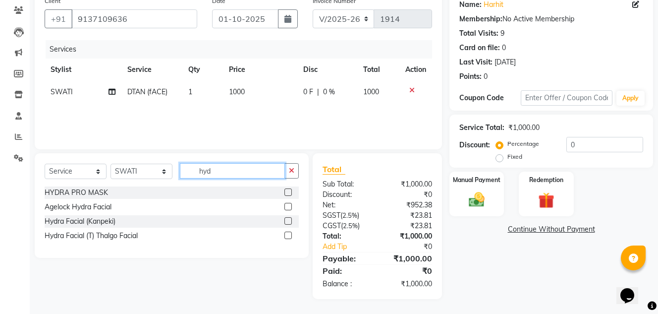
click at [227, 171] on input "hyd" at bounding box center [232, 170] width 105 height 15
click at [290, 222] on label at bounding box center [288, 220] width 7 height 7
click at [290, 222] on input "checkbox" at bounding box center [288, 221] width 6 height 6
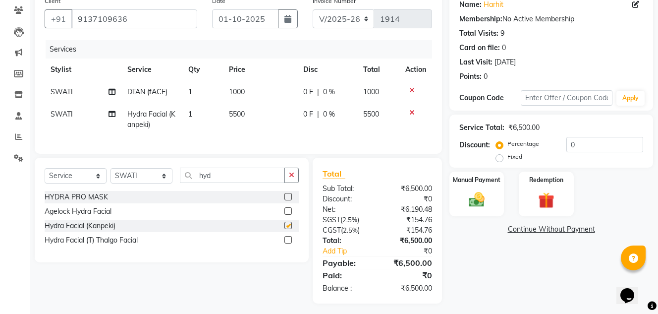
checkbox input "false"
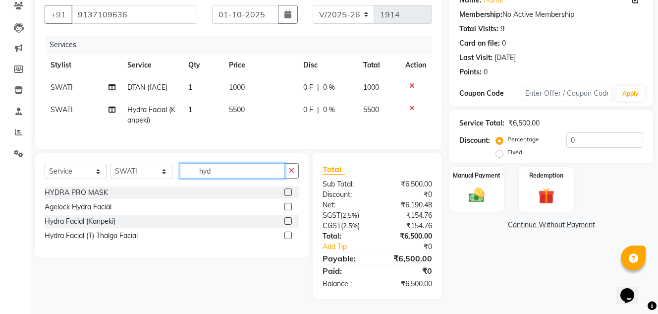
click at [218, 171] on input "hyd" at bounding box center [232, 170] width 105 height 15
type input "hydra"
click at [288, 193] on label at bounding box center [288, 191] width 7 height 7
click at [288, 193] on input "checkbox" at bounding box center [288, 192] width 6 height 6
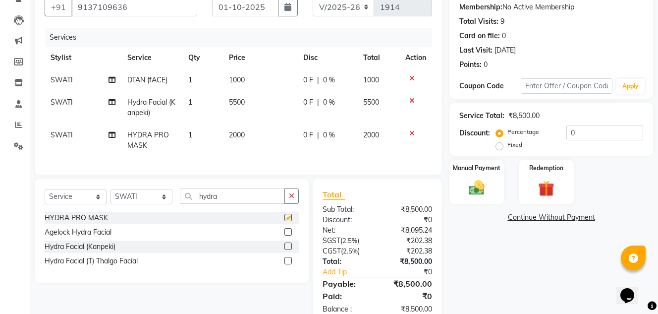
checkbox input "false"
click at [287, 236] on label at bounding box center [288, 231] width 7 height 7
click at [287, 236] on input "checkbox" at bounding box center [288, 232] width 6 height 6
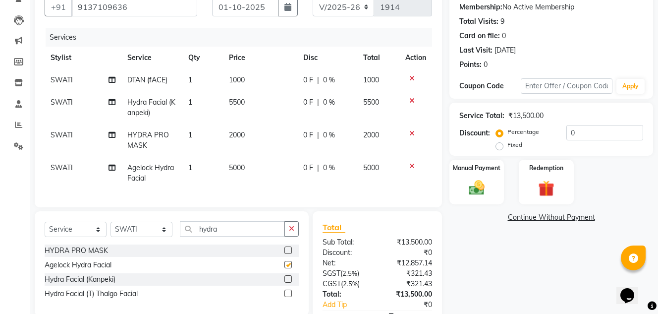
checkbox input "false"
click at [411, 98] on icon at bounding box center [412, 100] width 5 height 7
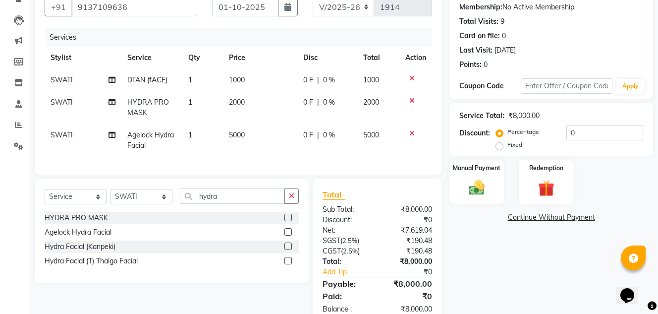
click at [411, 132] on icon at bounding box center [412, 133] width 5 height 7
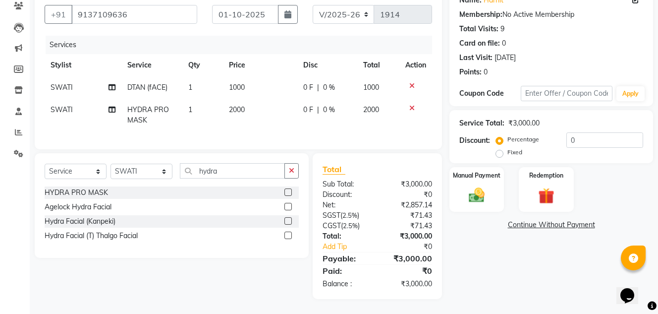
click at [247, 101] on td "2000" at bounding box center [260, 115] width 74 height 33
select select "59902"
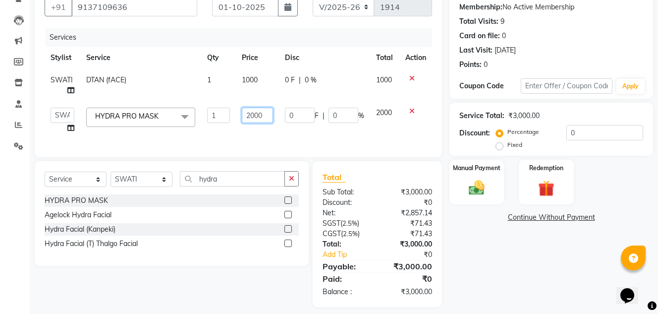
click at [265, 117] on input "2000" at bounding box center [257, 115] width 31 height 15
type input "2"
type input "3000"
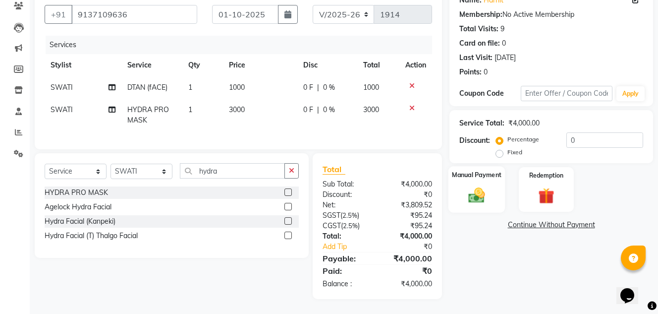
click at [477, 185] on img at bounding box center [477, 194] width 27 height 19
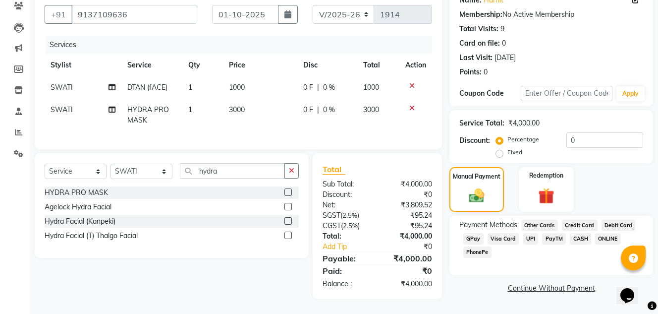
click at [581, 233] on span "CASH" at bounding box center [580, 238] width 21 height 11
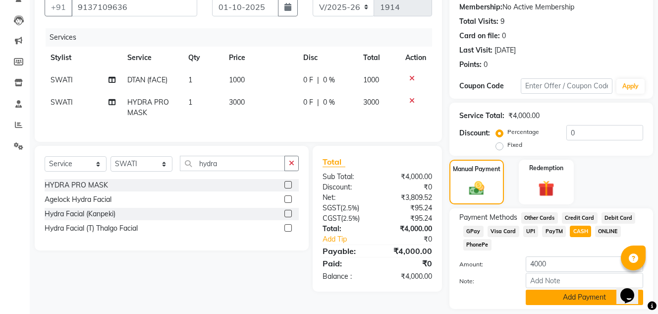
scroll to position [125, 0]
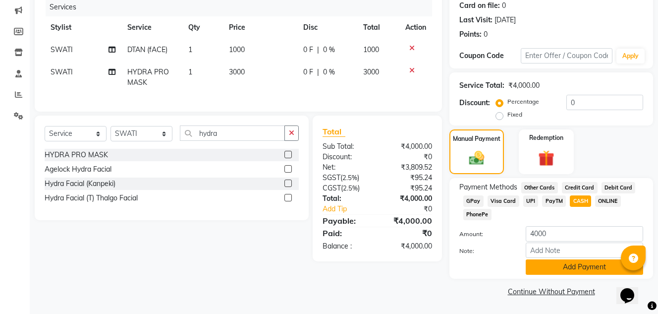
click at [592, 267] on button "Add Payment" at bounding box center [585, 266] width 118 height 15
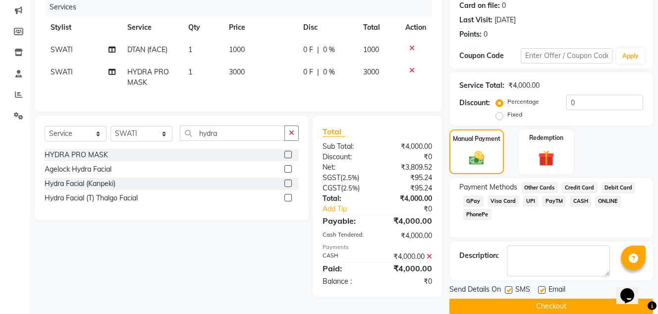
scroll to position [140, 0]
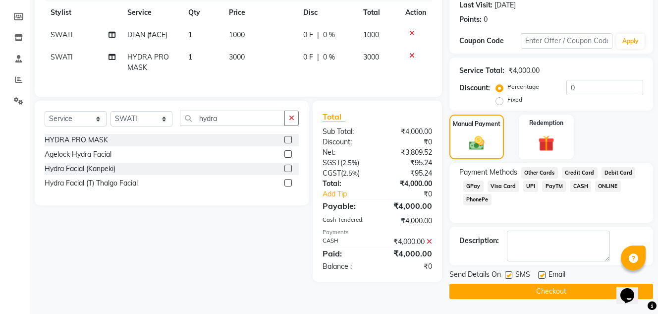
click at [552, 290] on button "Checkout" at bounding box center [552, 291] width 204 height 15
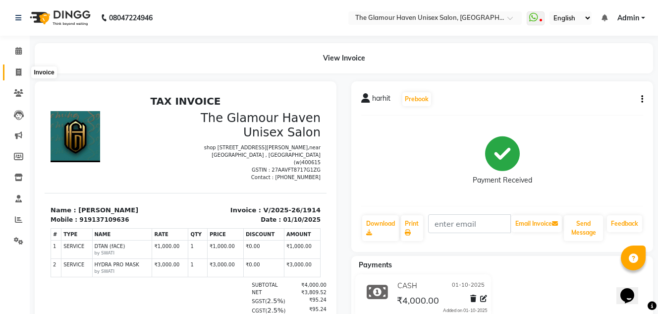
click at [17, 70] on icon at bounding box center [18, 71] width 5 height 7
select select "7124"
select select "service"
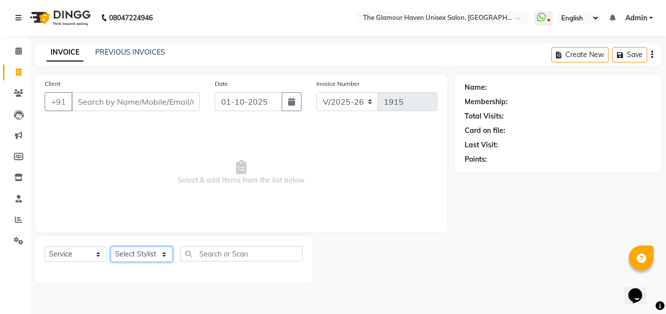
click at [163, 254] on select "Select Stylist AJIT Bharat sen [PERSON_NAME] [PERSON_NAME] NITIN RAHUL [PERSON_…" at bounding box center [142, 253] width 62 height 15
click at [111, 246] on select "Select Stylist AJIT Bharat sen [PERSON_NAME] [PERSON_NAME] NITIN RAHUL [PERSON_…" at bounding box center [142, 253] width 62 height 15
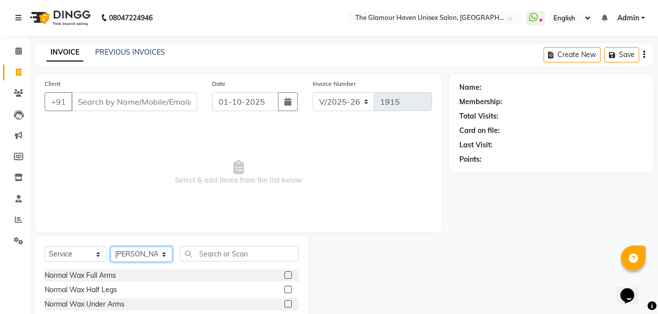
click at [168, 253] on select "Select Stylist AJIT Bharat sen [PERSON_NAME] [PERSON_NAME] NITIN RAHUL [PERSON_…" at bounding box center [142, 253] width 62 height 15
select select "59902"
click at [111, 246] on select "Select Stylist AJIT Bharat sen [PERSON_NAME] [PERSON_NAME] NITIN RAHUL [PERSON_…" at bounding box center [142, 253] width 62 height 15
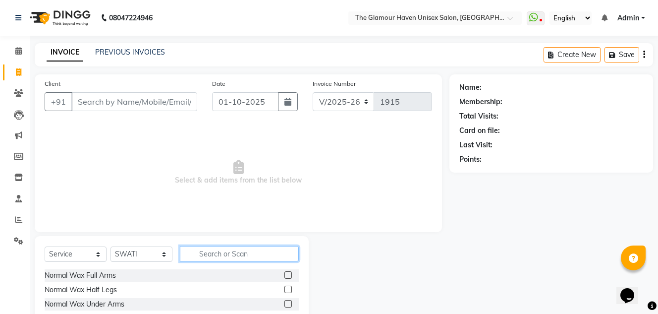
drag, startPoint x: 244, startPoint y: 253, endPoint x: 239, endPoint y: 249, distance: 6.1
click at [245, 253] on input "text" at bounding box center [239, 253] width 119 height 15
type input "ey"
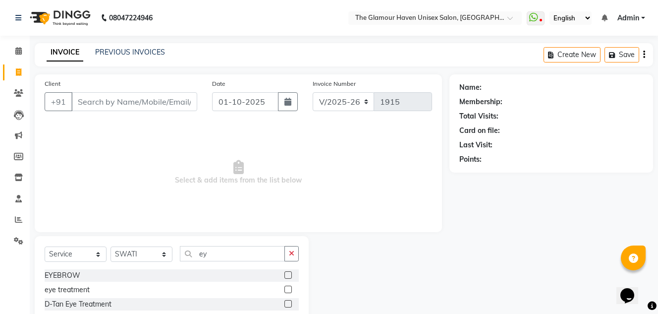
click at [291, 277] on label at bounding box center [288, 274] width 7 height 7
click at [291, 277] on input "checkbox" at bounding box center [288, 275] width 6 height 6
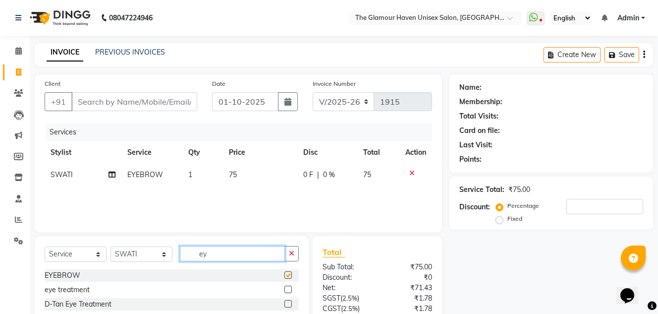
checkbox input "false"
click at [253, 247] on input "ey" at bounding box center [232, 253] width 105 height 15
type input "e"
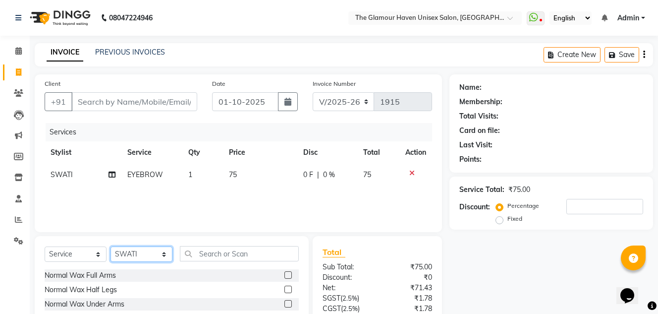
click at [158, 256] on select "Select Stylist AJIT Bharat sen [PERSON_NAME] [PERSON_NAME] NITIN RAHUL [PERSON_…" at bounding box center [142, 253] width 62 height 15
select select "68634"
click at [111, 246] on select "Select Stylist AJIT Bharat sen [PERSON_NAME] [PERSON_NAME] NITIN RAHUL [PERSON_…" at bounding box center [142, 253] width 62 height 15
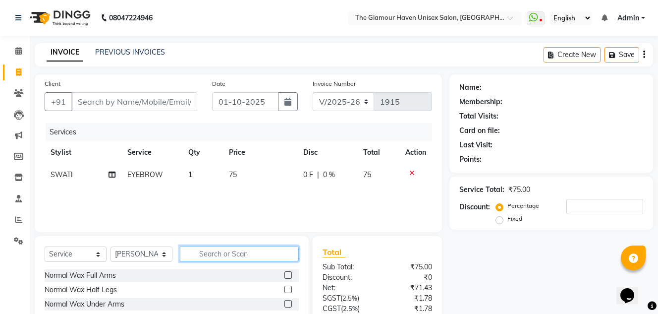
click at [258, 257] on input "text" at bounding box center [239, 253] width 119 height 15
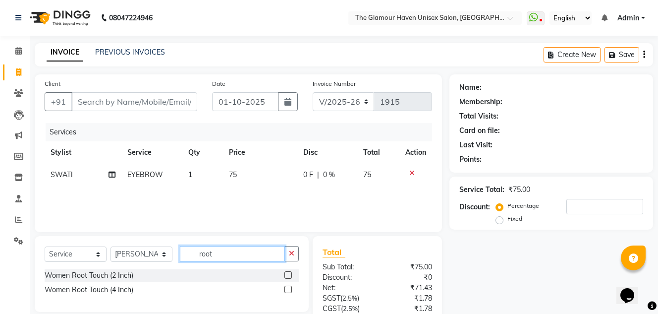
type input "root"
click at [288, 278] on label at bounding box center [288, 274] width 7 height 7
click at [288, 278] on input "checkbox" at bounding box center [288, 275] width 6 height 6
checkbox input "true"
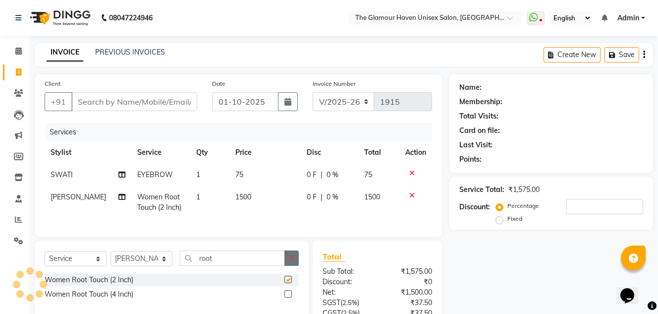
click at [291, 261] on icon "button" at bounding box center [291, 257] width 5 height 7
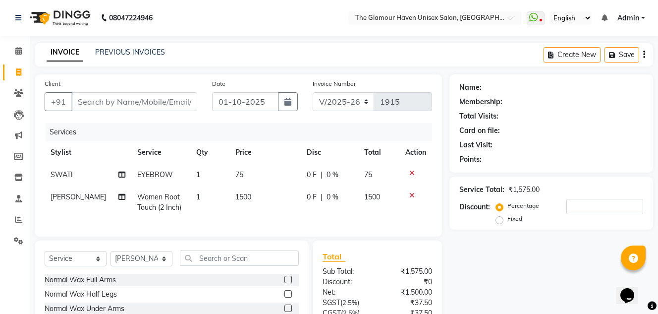
click at [275, 200] on td "1500" at bounding box center [265, 202] width 71 height 33
select select "68634"
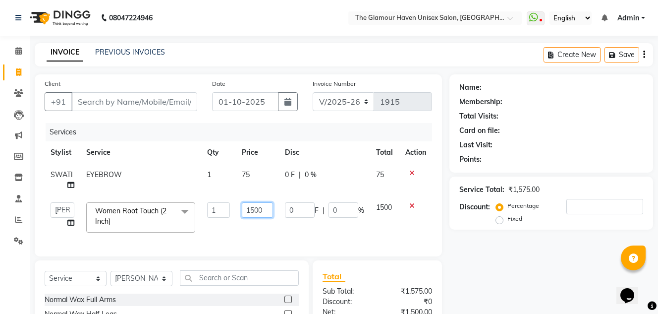
drag, startPoint x: 263, startPoint y: 206, endPoint x: 246, endPoint y: 208, distance: 16.5
click at [246, 208] on input "1500" at bounding box center [257, 209] width 31 height 15
type input "1000"
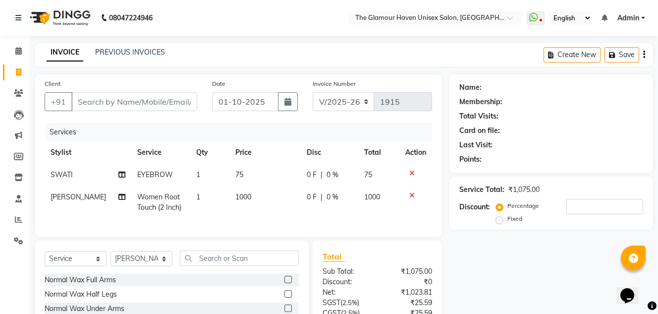
click at [272, 227] on div "Services Stylist Service Qty Price Disc Total Action SWATI EYEBROW 1 75 0 F | 0…" at bounding box center [239, 175] width 388 height 104
click at [142, 99] on input "Client" at bounding box center [134, 101] width 126 height 19
type input "9"
type input "0"
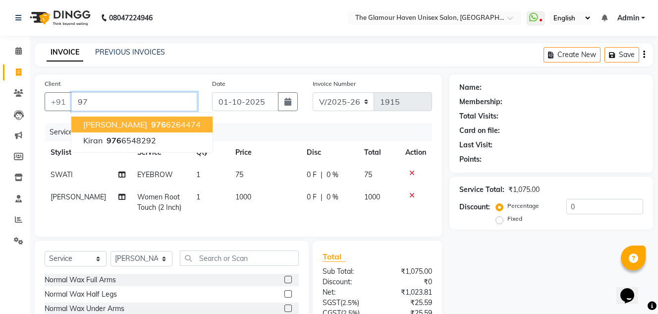
type input "9"
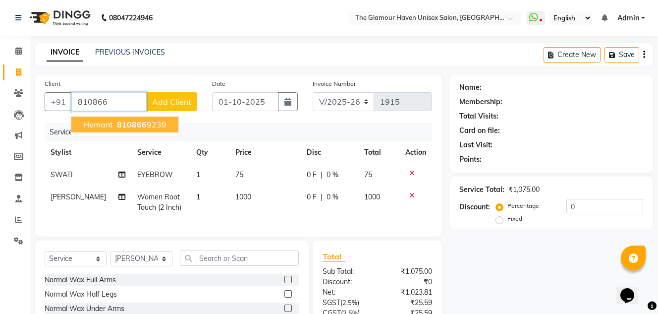
click at [162, 130] on button "hemant 810866 9239" at bounding box center [124, 125] width 107 height 16
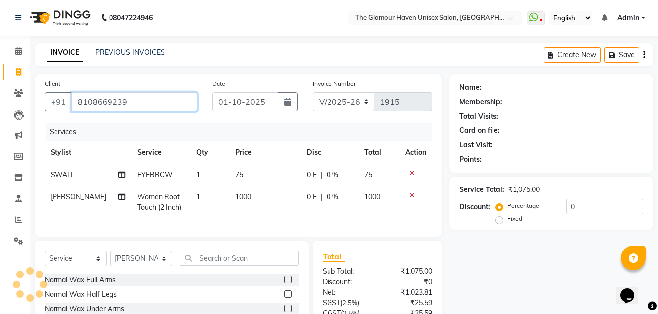
type input "8108669239"
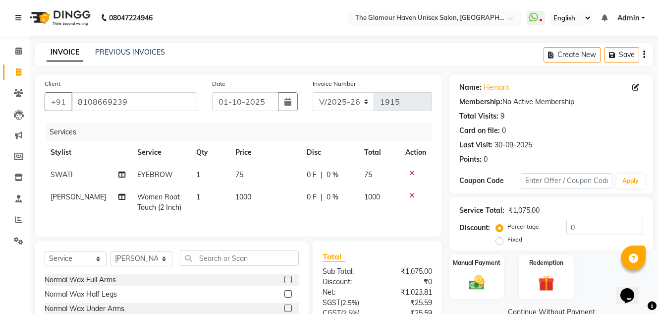
click at [305, 28] on nav "08047224946 Select Location × [GEOGRAPHIC_DATA] Unisex Salon, Thane WhatsApp St…" at bounding box center [329, 18] width 658 height 36
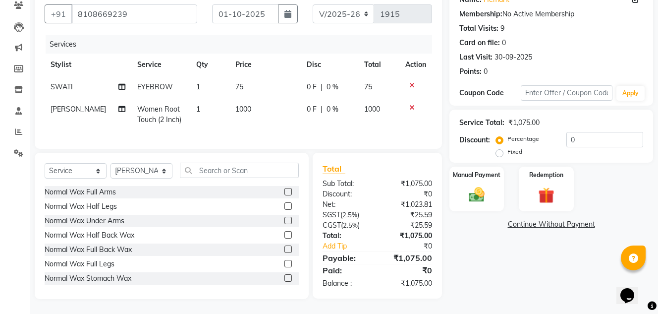
click at [525, 284] on div "Name: Hemant Membership: No Active Membership Total Visits: 9 Card on file: 0 L…" at bounding box center [555, 143] width 211 height 312
click at [591, 150] on div "Percentage Fixed 0" at bounding box center [570, 145] width 145 height 27
click at [587, 132] on input "0" at bounding box center [605, 139] width 77 height 15
click at [553, 264] on div "Name: Hemant Membership: No Active Membership Total Visits: 9 Card on file: 0 L…" at bounding box center [555, 143] width 211 height 312
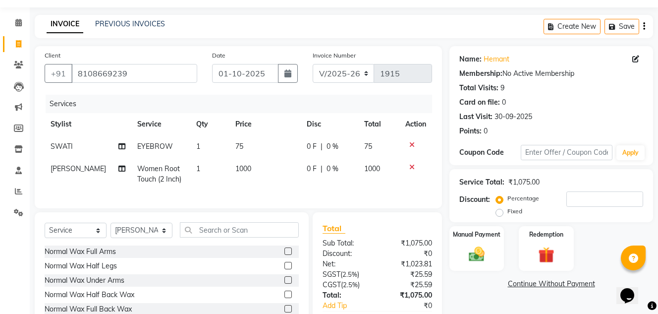
scroll to position [0, 0]
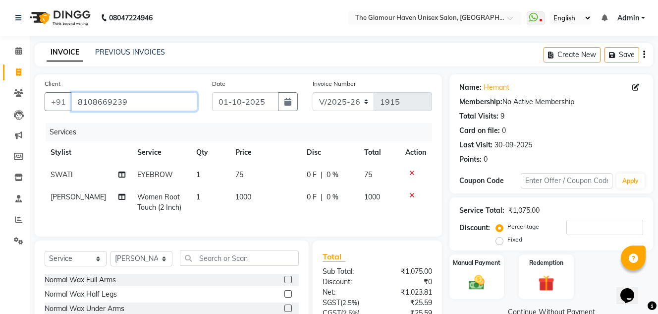
click at [149, 102] on input "8108669239" at bounding box center [134, 101] width 126 height 19
click at [168, 103] on input "8108669239" at bounding box center [134, 101] width 126 height 19
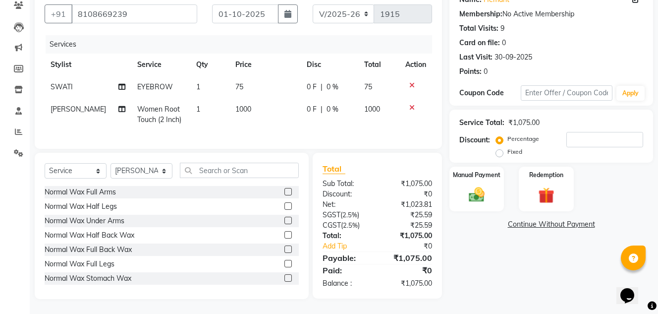
click at [388, 108] on td "1000" at bounding box center [378, 114] width 41 height 33
select select "68634"
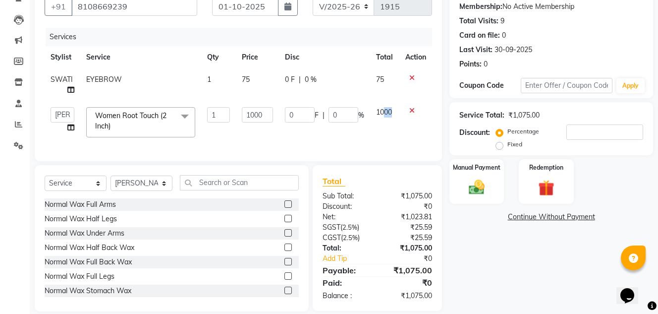
drag, startPoint x: 394, startPoint y: 109, endPoint x: 385, endPoint y: 110, distance: 9.5
click at [385, 110] on td "1000" at bounding box center [384, 122] width 29 height 42
click at [400, 110] on td at bounding box center [416, 122] width 33 height 42
click at [394, 110] on td "1000" at bounding box center [384, 122] width 29 height 42
click at [397, 109] on td "1000" at bounding box center [384, 122] width 29 height 42
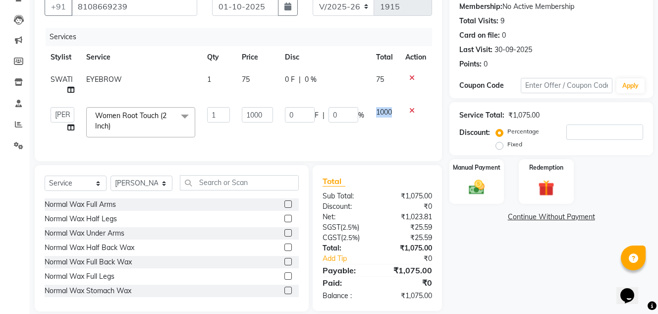
drag, startPoint x: 397, startPoint y: 109, endPoint x: 186, endPoint y: 90, distance: 211.1
click at [368, 107] on tr "AJIT Bharat sen [PERSON_NAME] [PERSON_NAME] NITIN RAHUL [PERSON_NAME] [PERSON_N…" at bounding box center [239, 122] width 388 height 42
drag, startPoint x: 268, startPoint y: 109, endPoint x: 244, endPoint y: 110, distance: 23.3
click at [244, 110] on input "1000" at bounding box center [257, 114] width 31 height 15
type input "800"
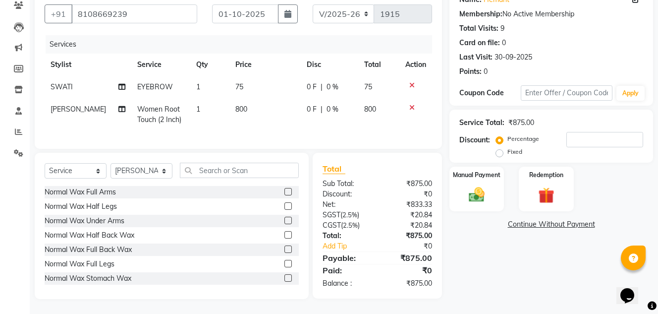
click at [257, 143] on div "Client [PHONE_NUMBER] Date [DATE] Invoice Number V/2025 V/[PHONE_NUMBER] Servic…" at bounding box center [239, 68] width 408 height 162
click at [465, 193] on img at bounding box center [477, 194] width 27 height 19
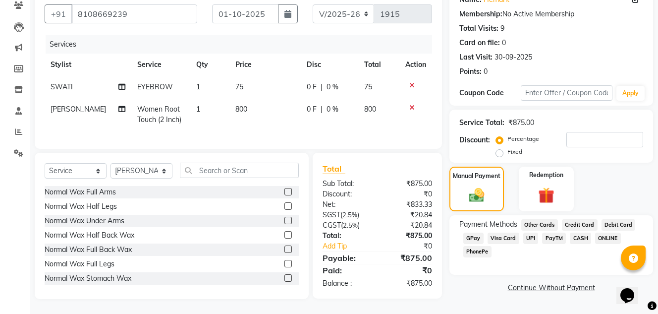
click at [514, 233] on span "Visa Card" at bounding box center [504, 238] width 32 height 11
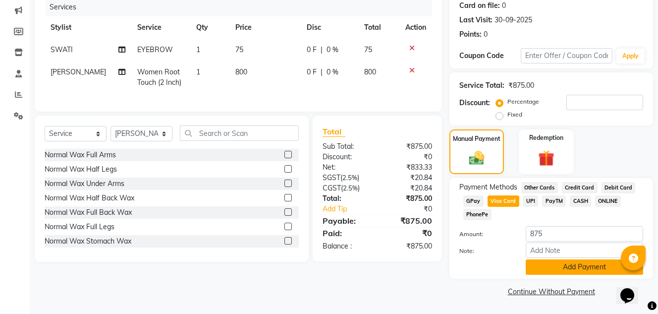
click at [562, 272] on button "Add Payment" at bounding box center [585, 266] width 118 height 15
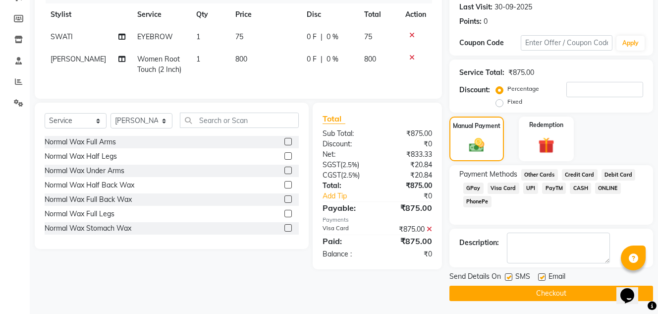
scroll to position [140, 0]
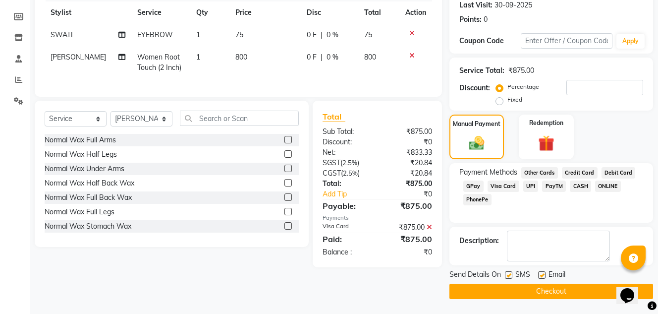
click at [549, 296] on button "Checkout" at bounding box center [552, 291] width 204 height 15
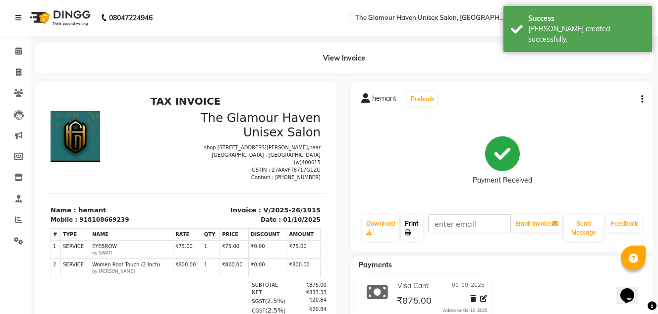
click at [410, 230] on icon at bounding box center [408, 233] width 6 height 6
click at [21, 52] on icon at bounding box center [18, 50] width 6 height 7
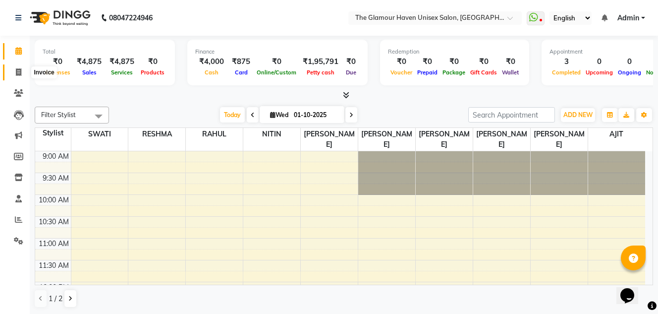
click at [22, 76] on span at bounding box center [18, 72] width 17 height 11
select select "service"
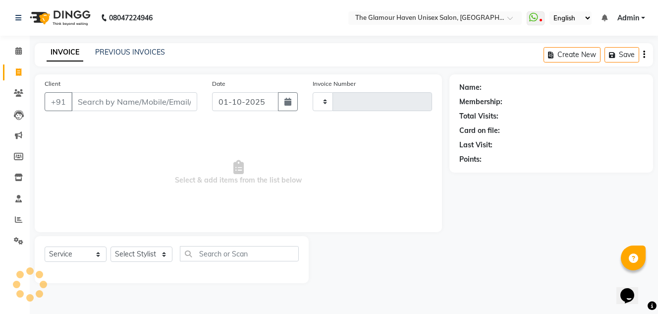
type input "1916"
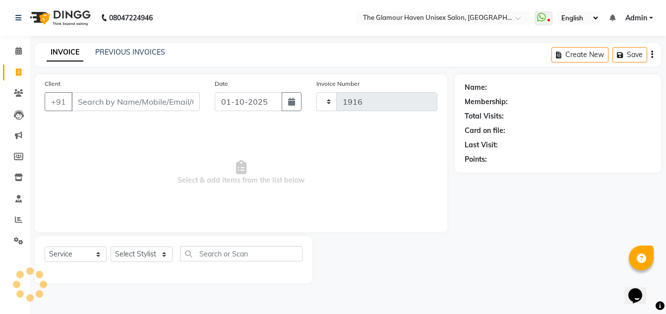
select select "7124"
click at [18, 93] on icon at bounding box center [18, 92] width 9 height 7
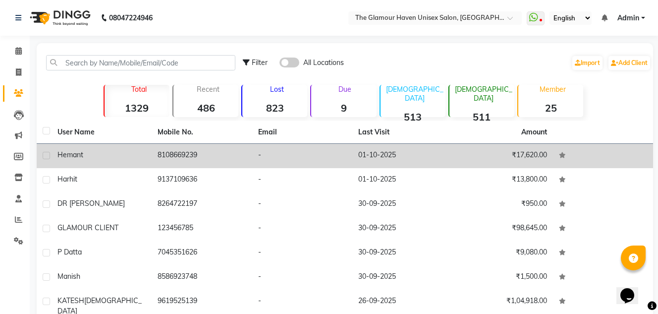
click at [187, 163] on td "8108669239" at bounding box center [202, 156] width 100 height 24
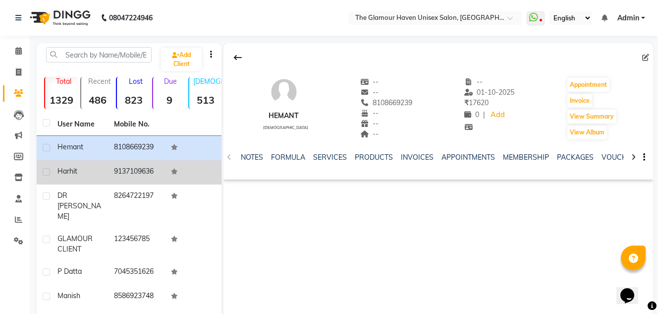
click at [109, 172] on td "9137109636" at bounding box center [136, 172] width 57 height 24
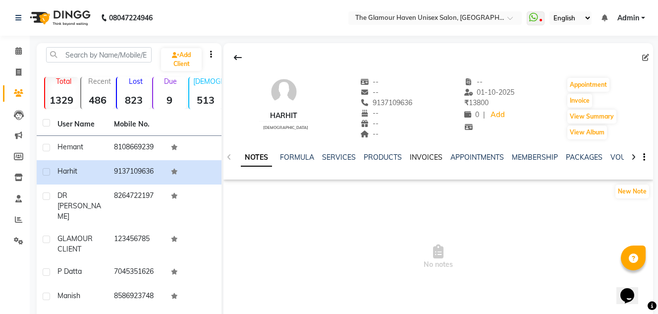
click at [430, 156] on link "INVOICES" at bounding box center [426, 157] width 33 height 9
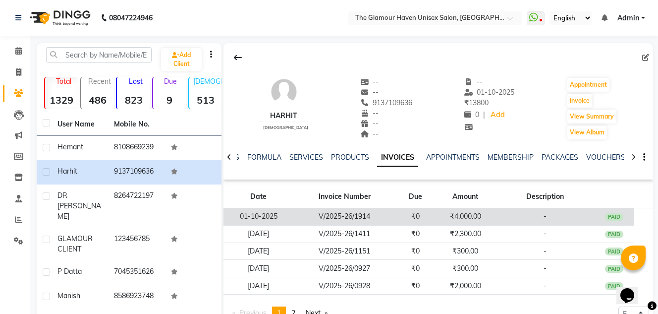
click at [396, 216] on td "₹0" at bounding box center [416, 216] width 40 height 17
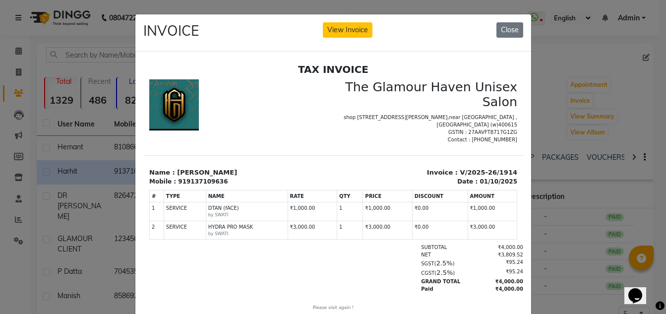
click at [356, 41] on div "INVOICE View Invoice Close" at bounding box center [333, 32] width 396 height 37
drag, startPoint x: 354, startPoint y: 33, endPoint x: 216, endPoint y: 6, distance: 141.0
click at [354, 33] on button "View Invoice" at bounding box center [348, 29] width 50 height 15
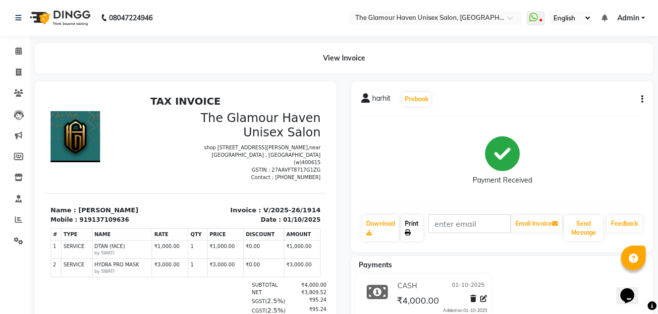
click at [412, 226] on link "Print" at bounding box center [412, 228] width 22 height 26
click at [544, 144] on div "Payment Received" at bounding box center [502, 160] width 282 height 74
click at [16, 72] on icon at bounding box center [18, 71] width 5 height 7
select select "service"
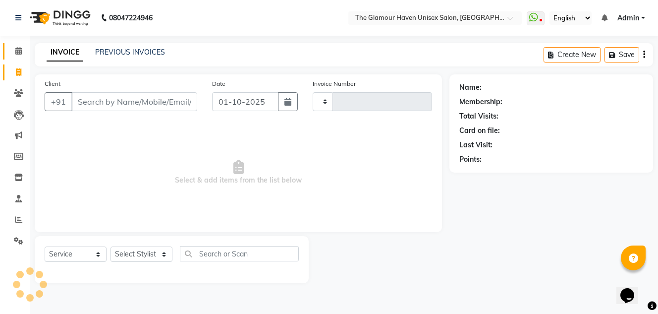
type input "1916"
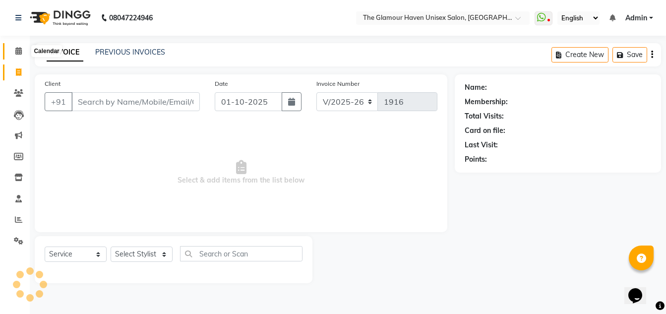
click at [15, 55] on span at bounding box center [18, 51] width 17 height 11
